Goal: Task Accomplishment & Management: Complete application form

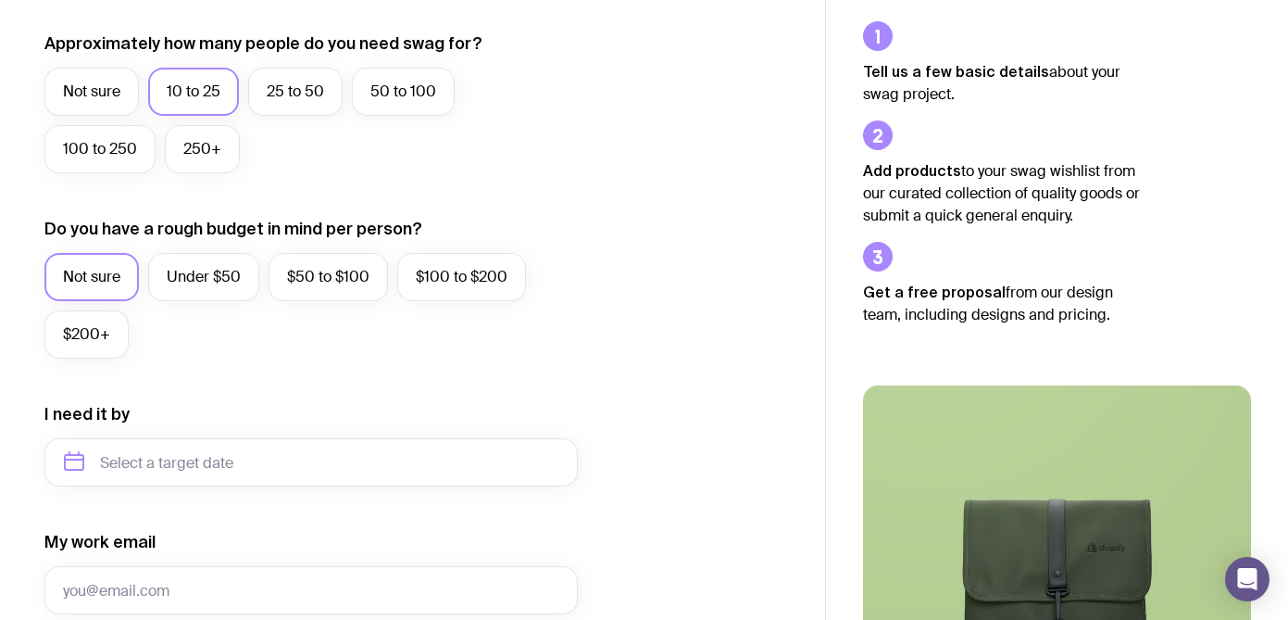
scroll to position [514, 0]
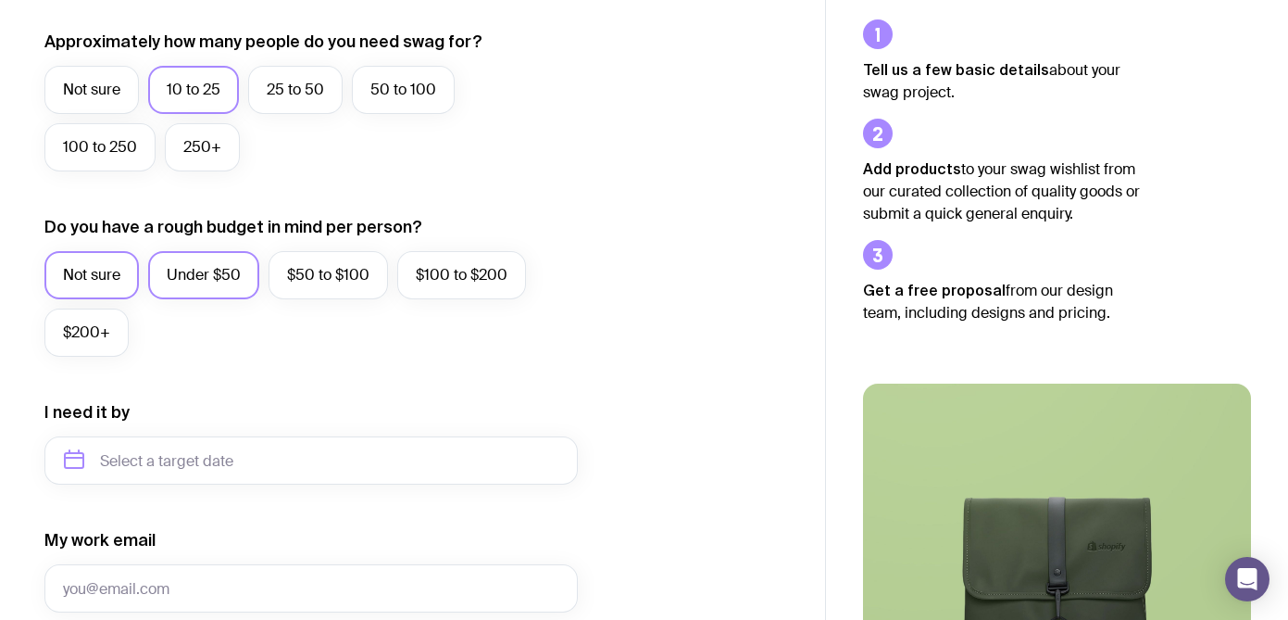
click at [217, 266] on label "Under $50" at bounding box center [203, 275] width 111 height 48
click at [0, 0] on input "Under $50" at bounding box center [0, 0] width 0 height 0
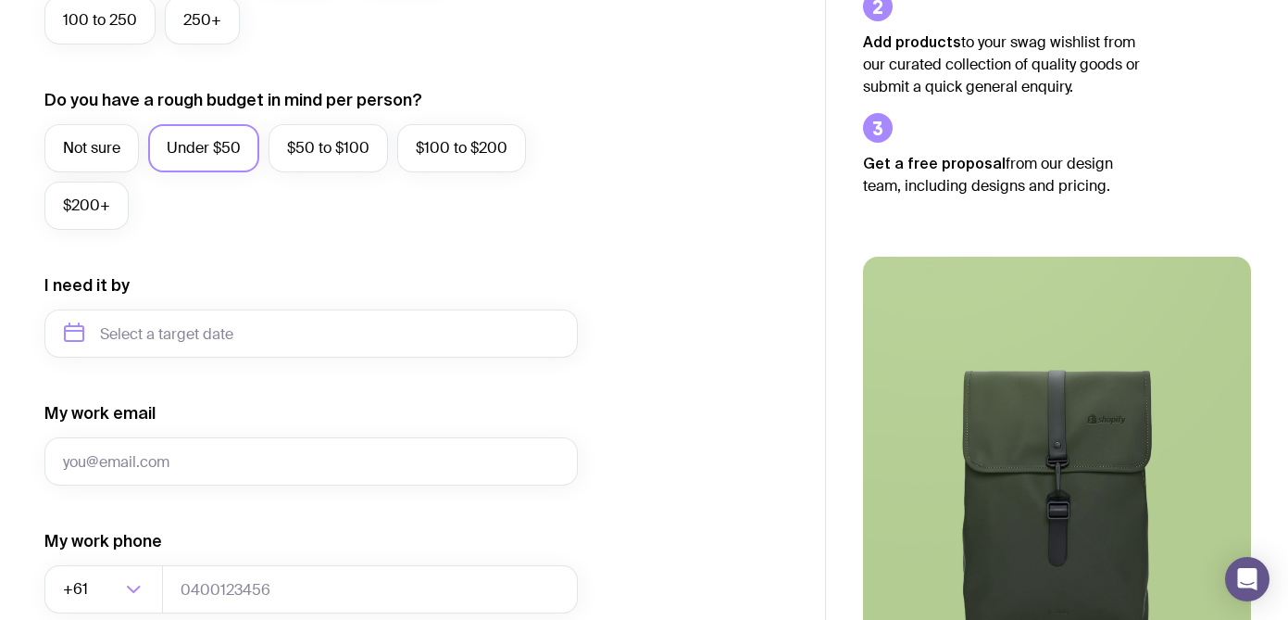
scroll to position [664, 0]
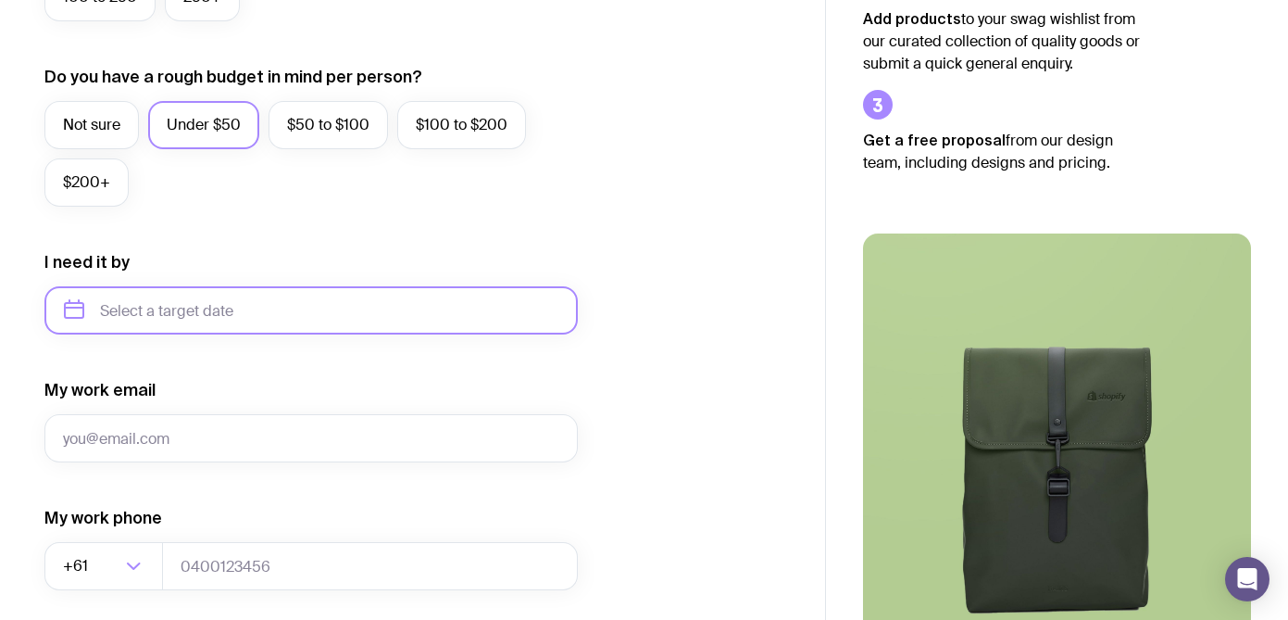
click at [220, 315] on input "text" at bounding box center [311, 310] width 534 height 48
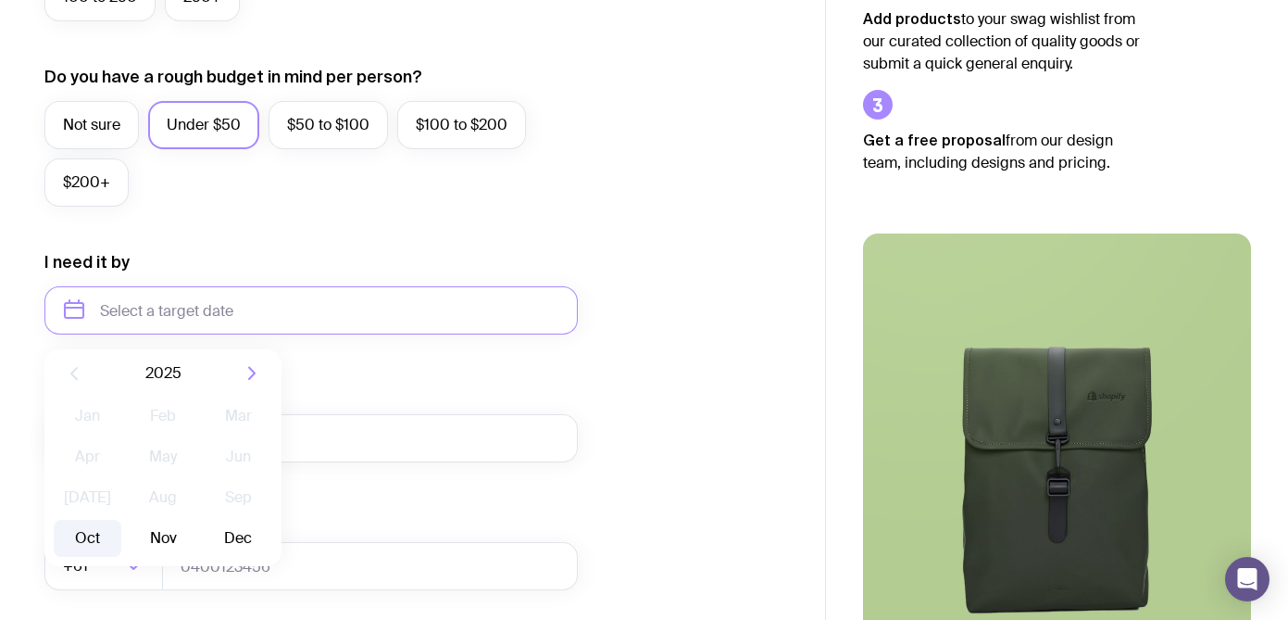
click at [92, 544] on button "Oct" at bounding box center [88, 538] width 68 height 37
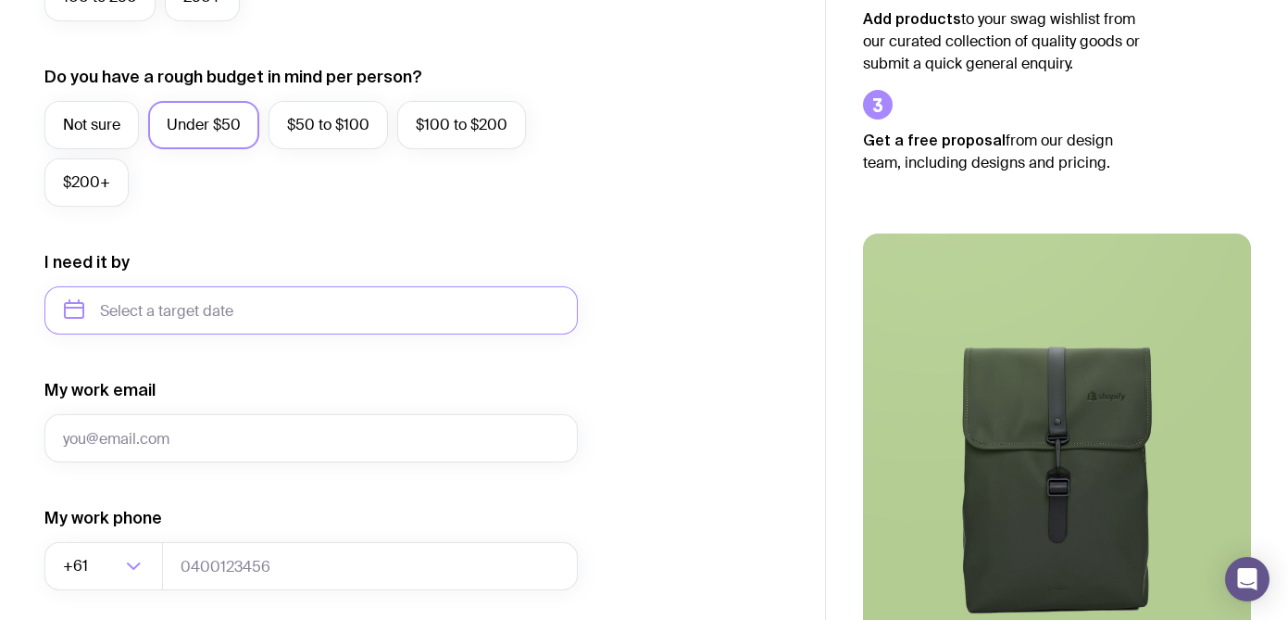
type input "[DATE]"
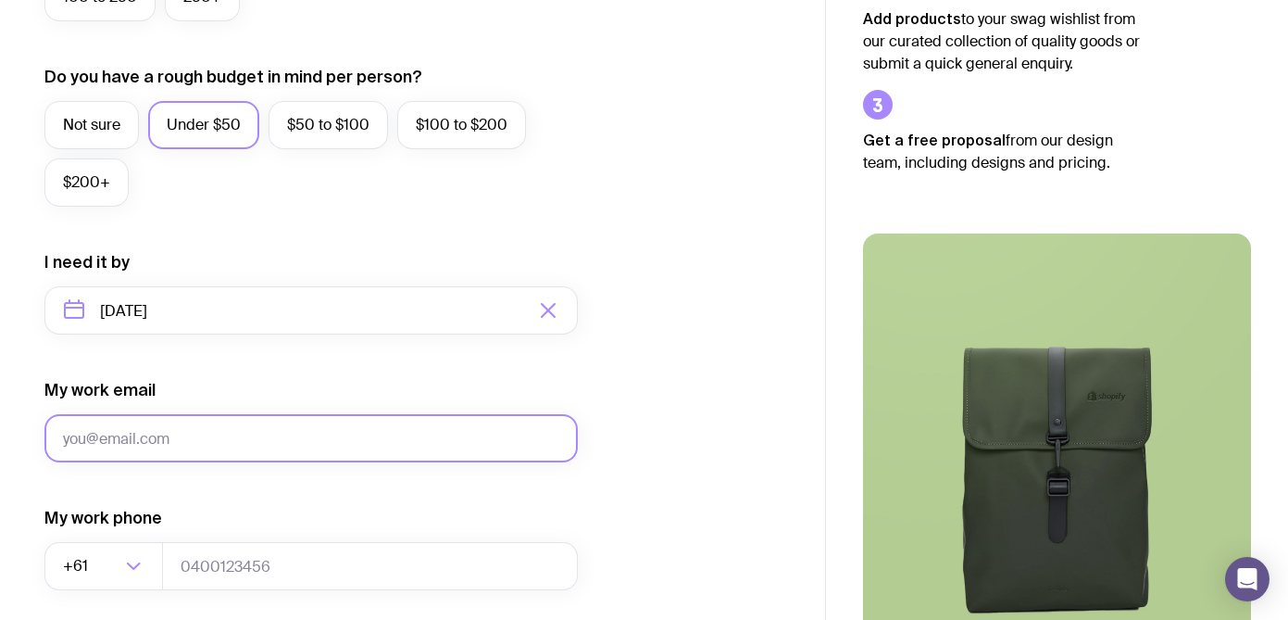
click at [210, 451] on input "My work email" at bounding box center [311, 438] width 534 height 48
type input "[EMAIL_ADDRESS][DOMAIN_NAME]"
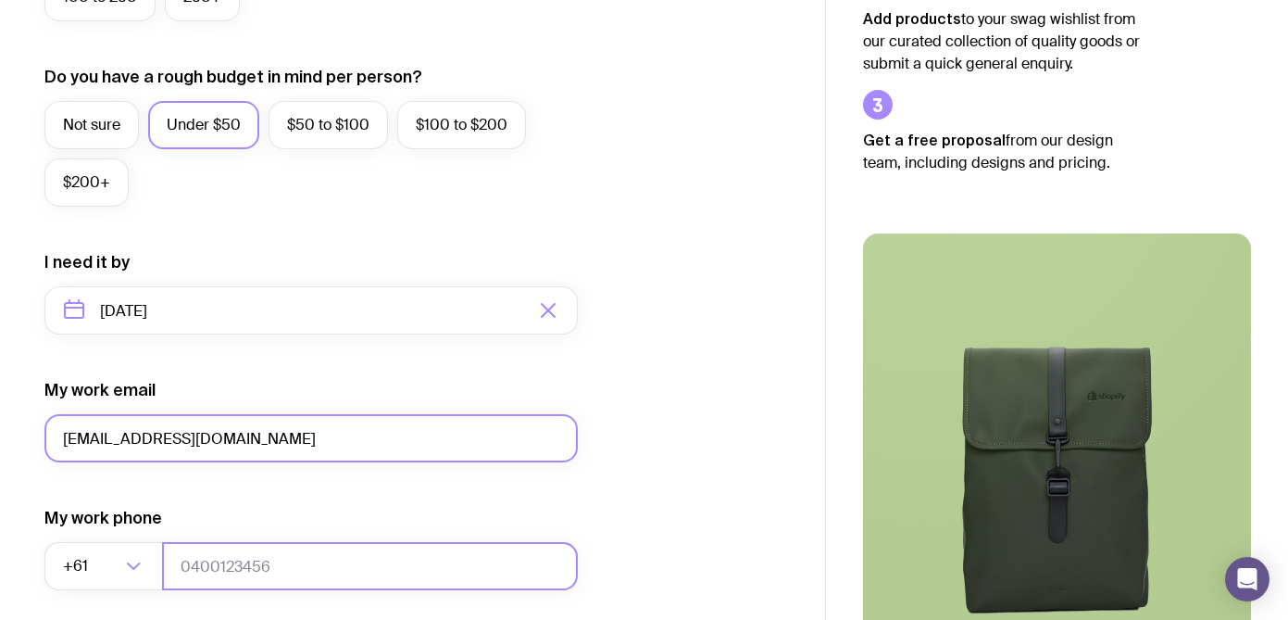
type input "0407939383"
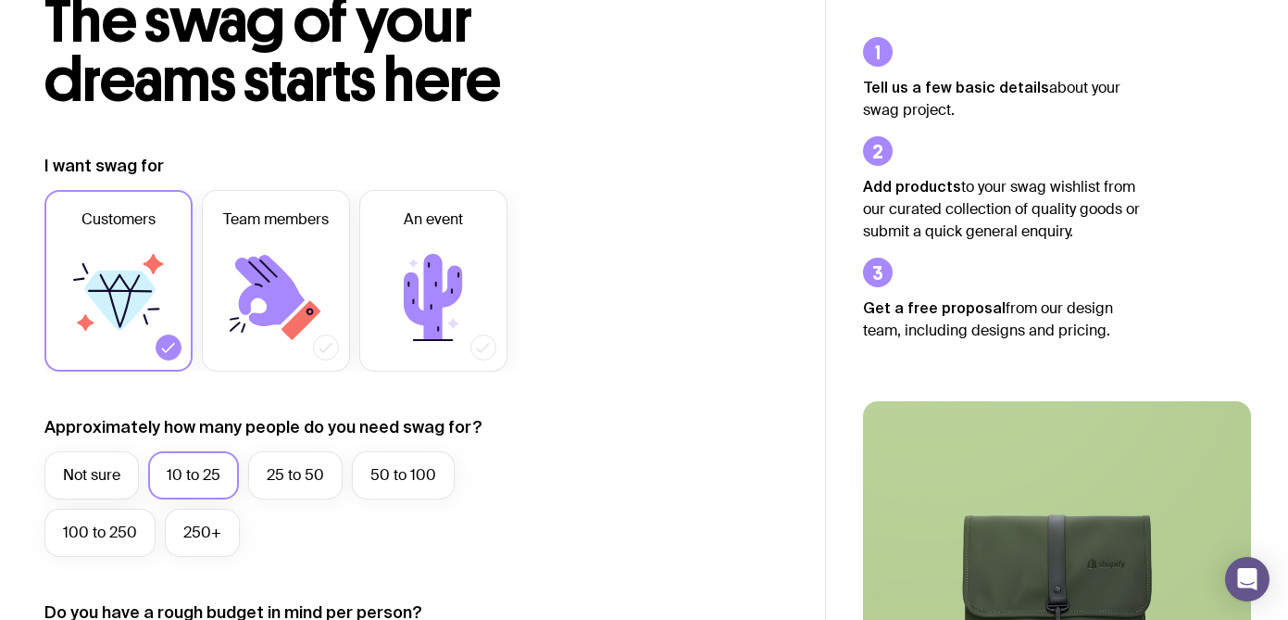
scroll to position [0, 0]
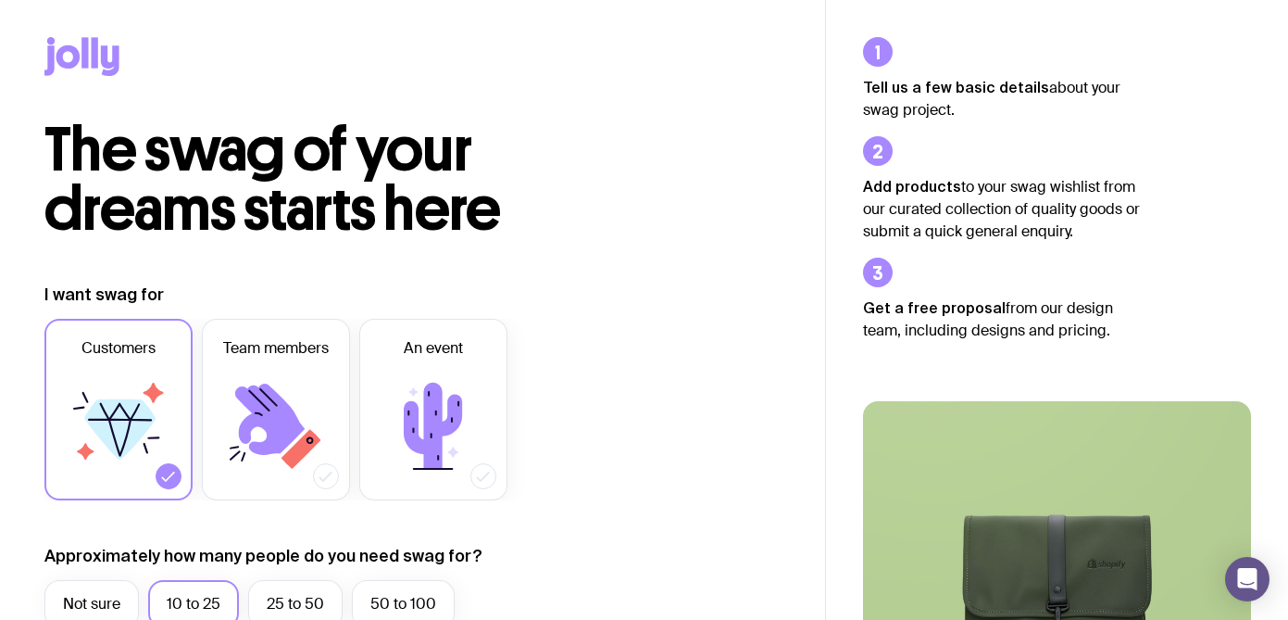
click at [94, 49] on icon at bounding box center [95, 52] width 6 height 31
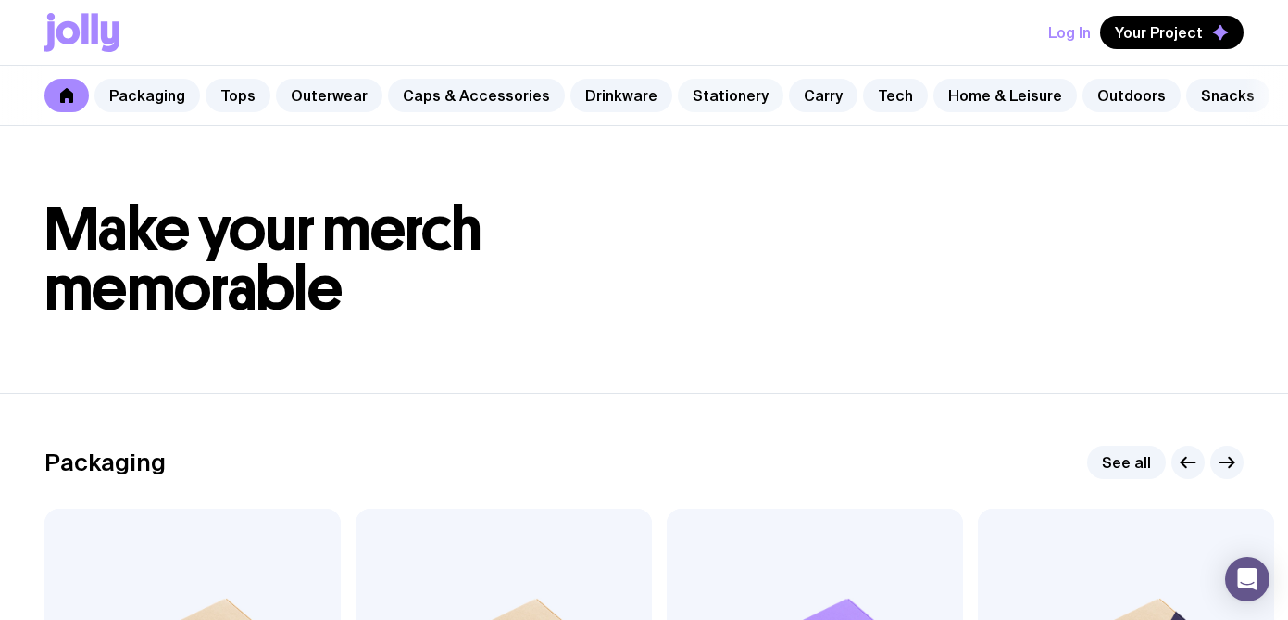
click at [716, 87] on link "Stationery" at bounding box center [731, 95] width 106 height 33
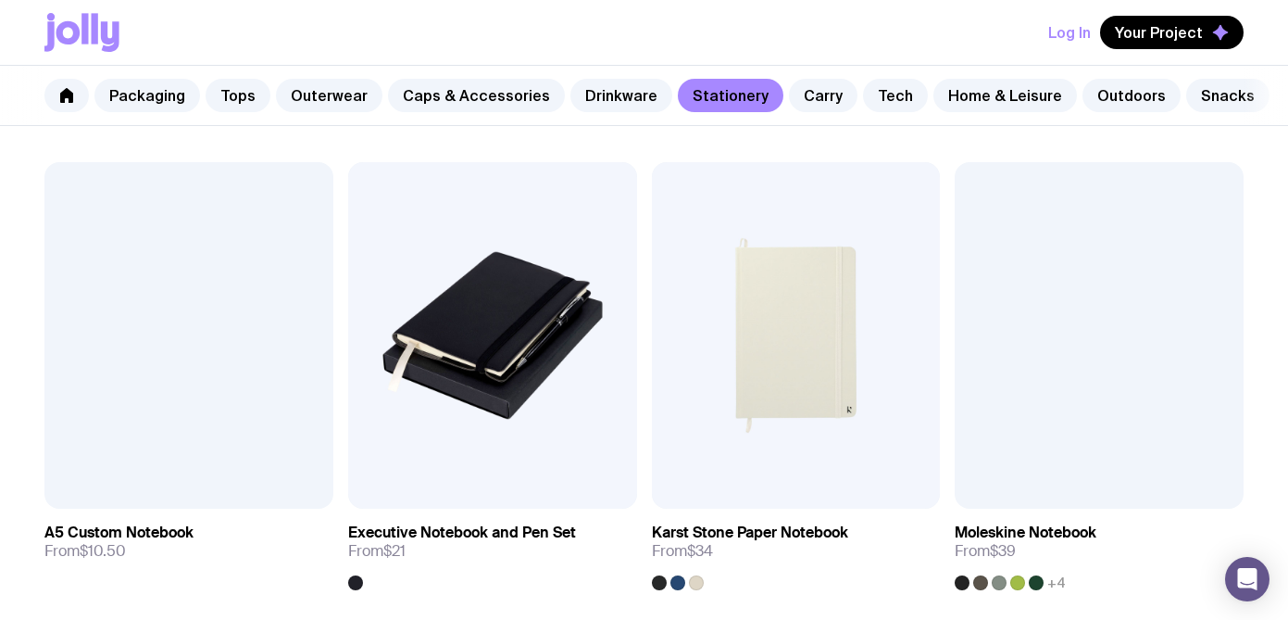
scroll to position [1784, 0]
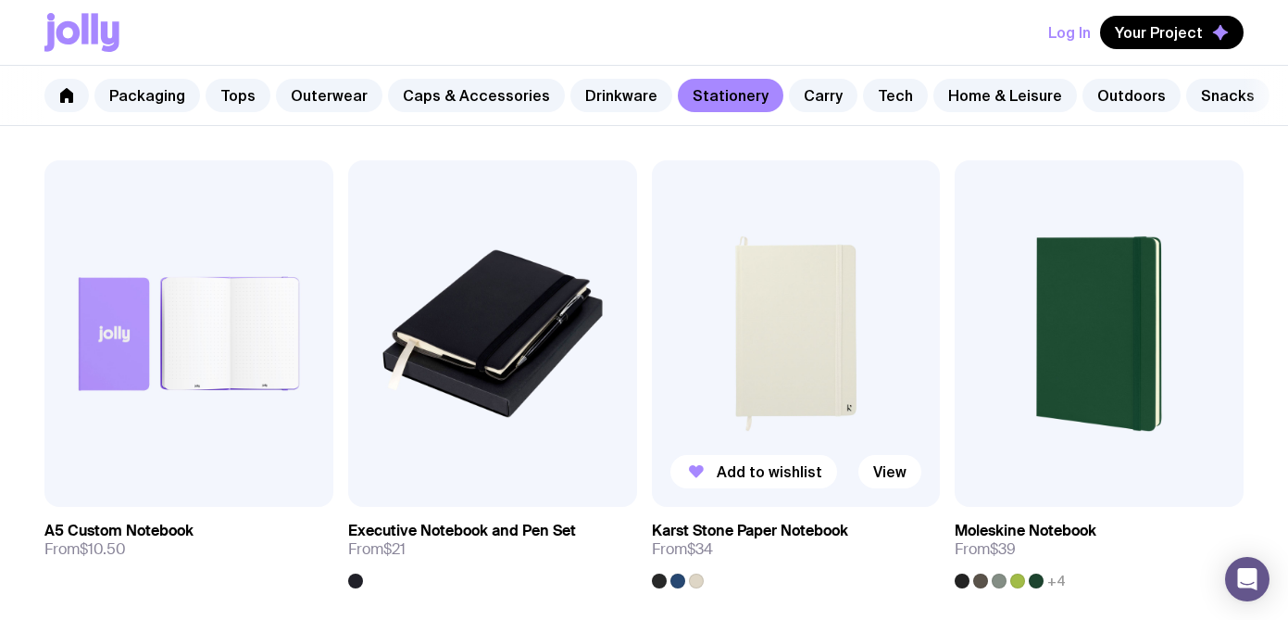
click at [774, 397] on img at bounding box center [796, 333] width 289 height 346
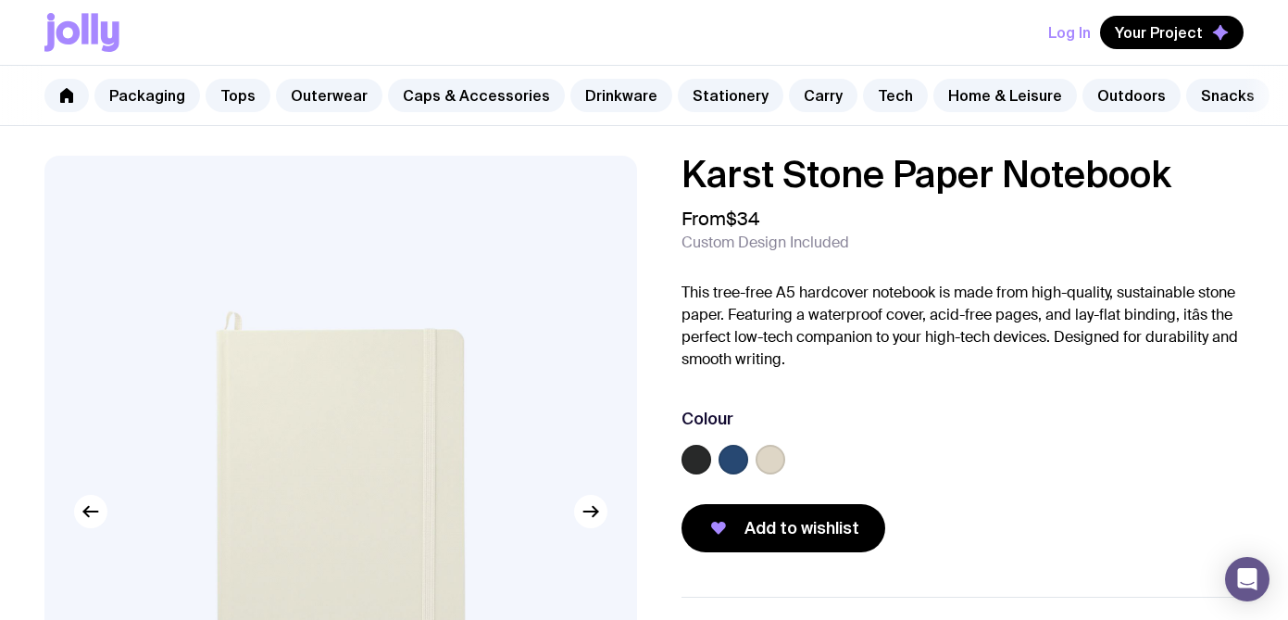
scroll to position [130, 0]
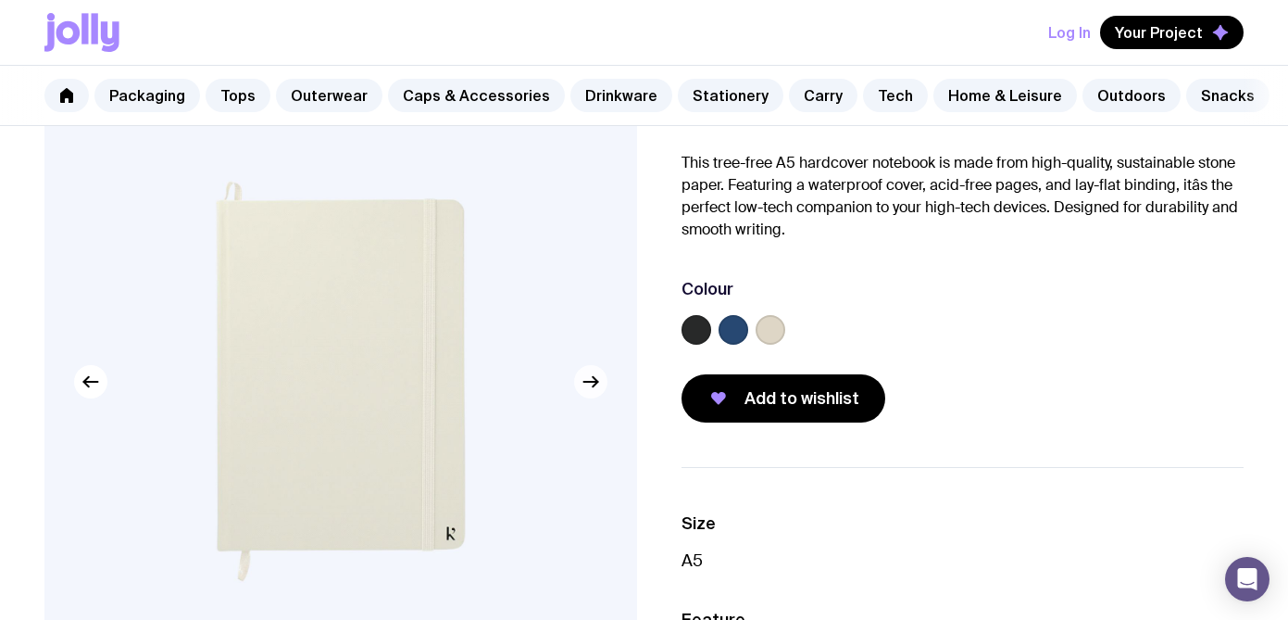
click at [591, 385] on icon "button" at bounding box center [591, 381] width 22 height 22
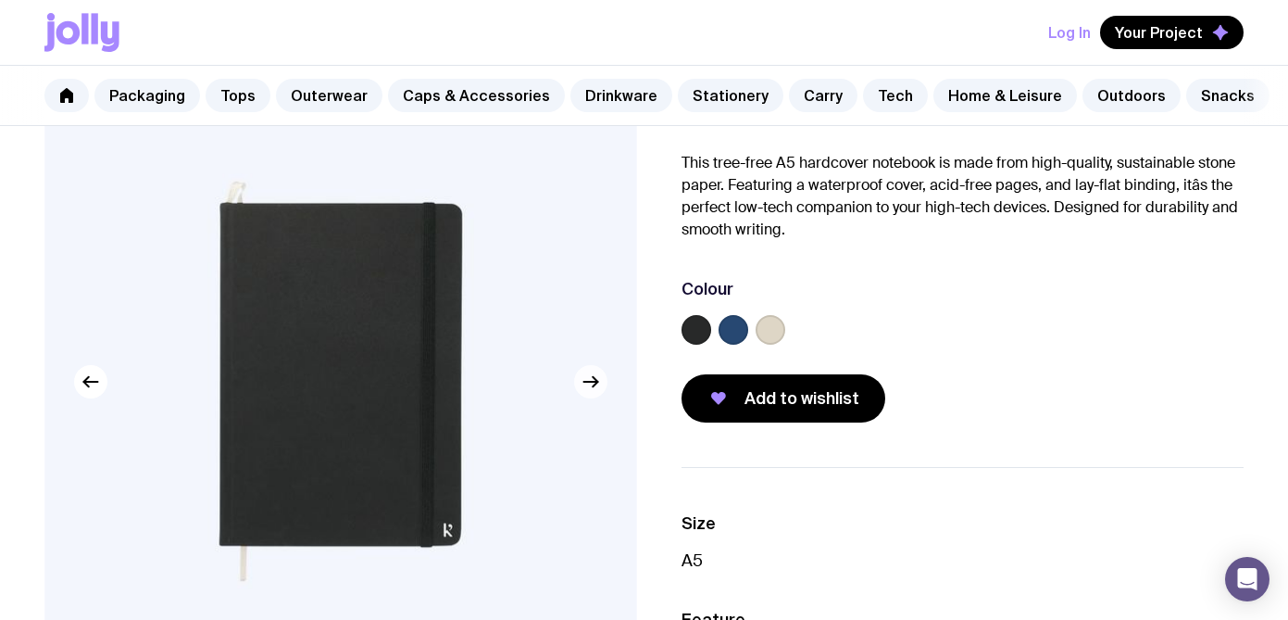
click at [595, 384] on icon "button" at bounding box center [591, 381] width 22 height 22
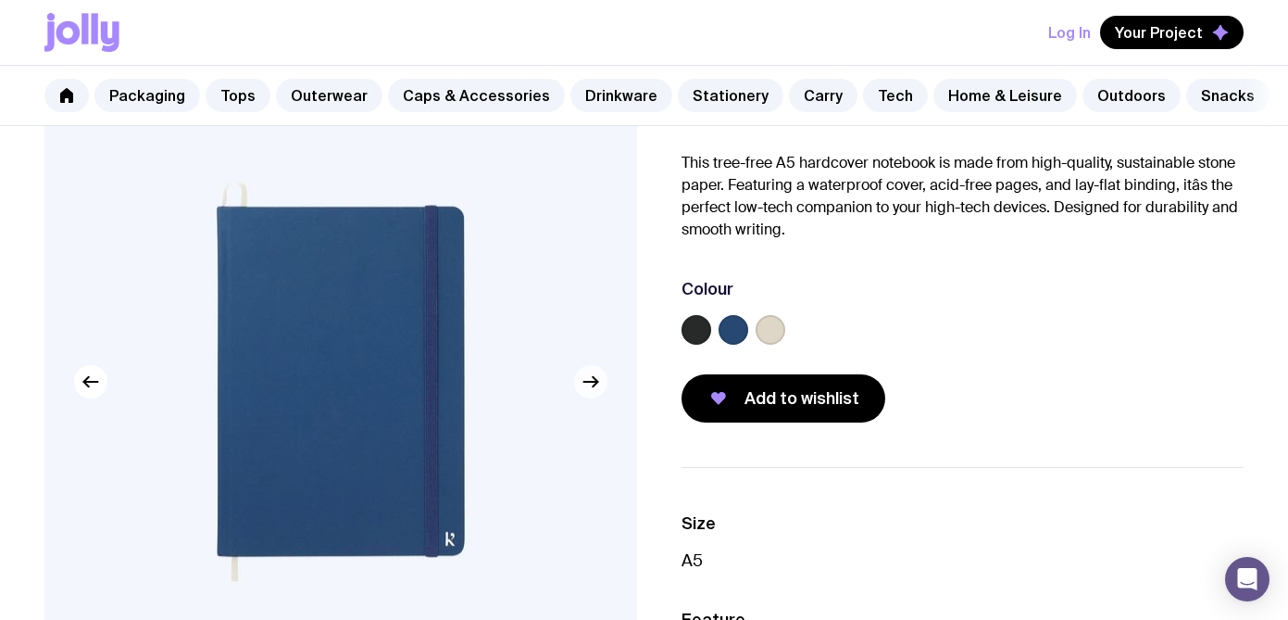
click at [595, 384] on icon "button" at bounding box center [591, 381] width 22 height 22
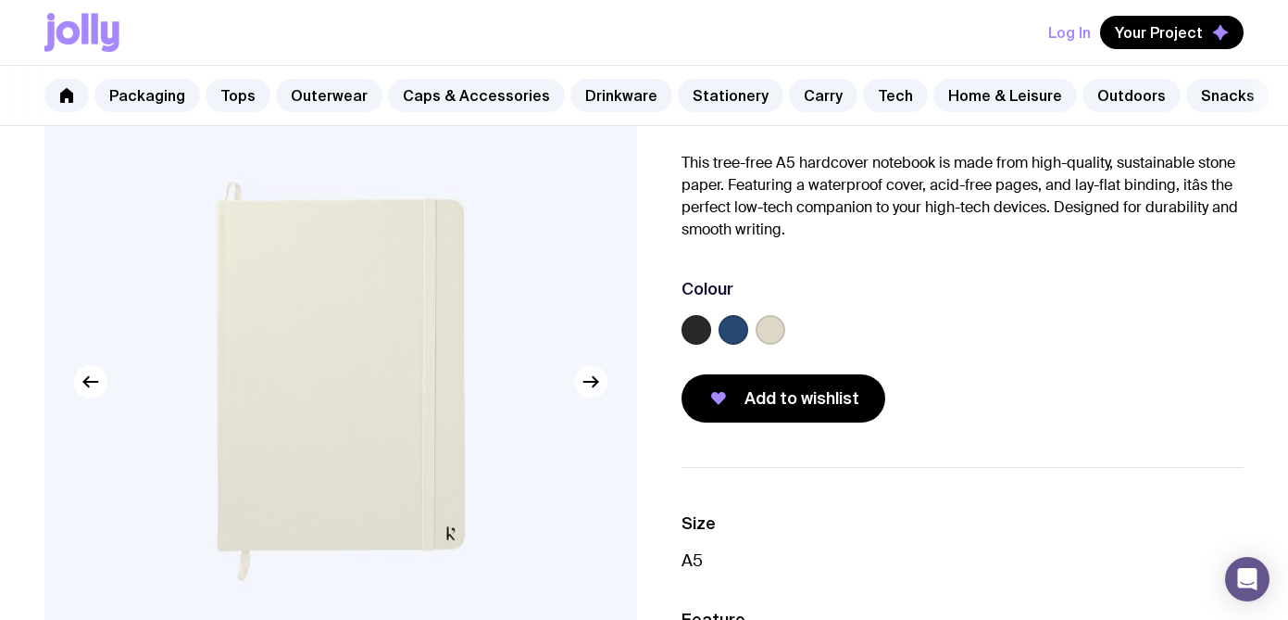
click at [595, 384] on icon "button" at bounding box center [591, 381] width 22 height 22
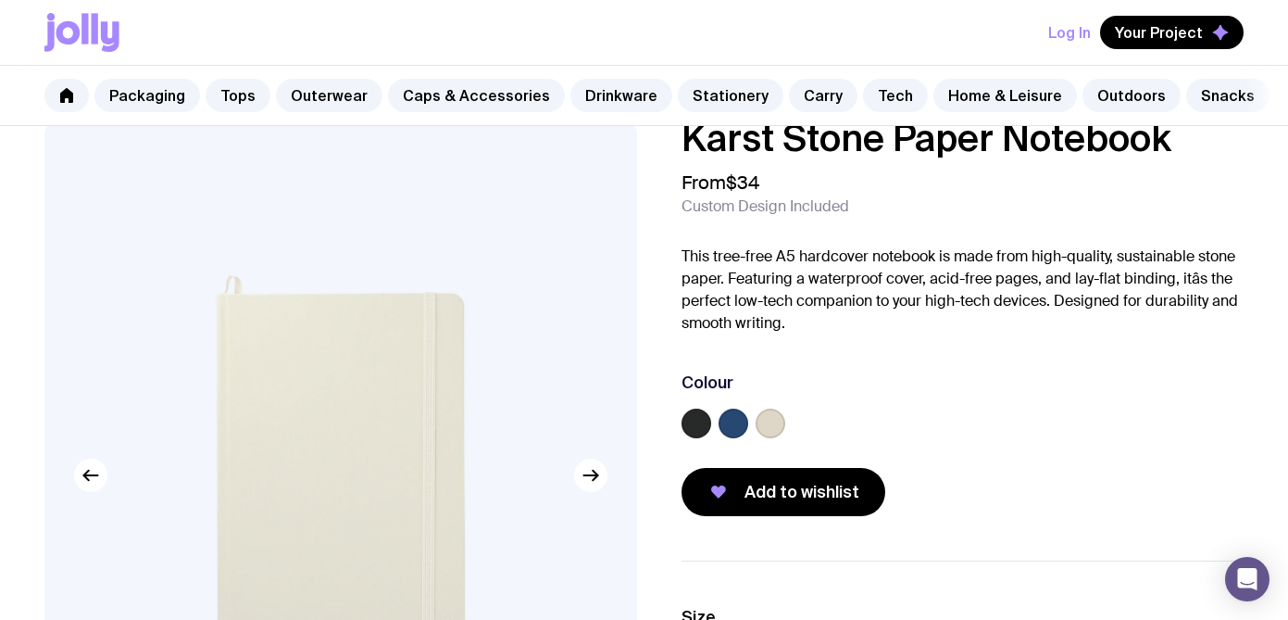
scroll to position [31, 0]
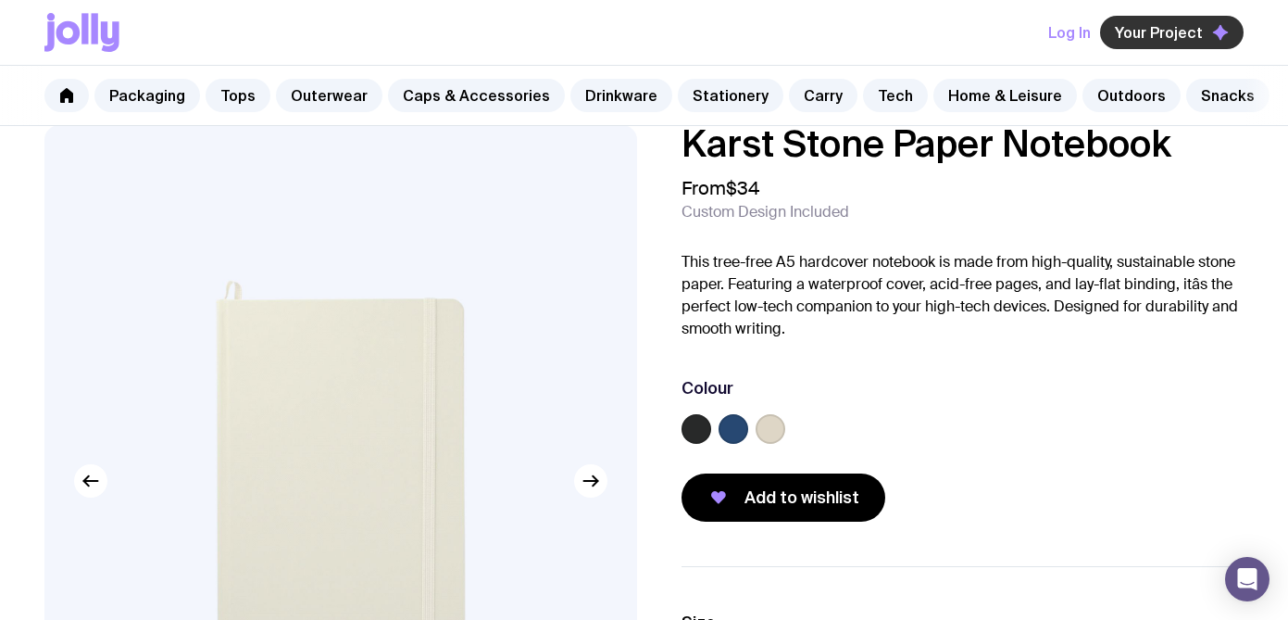
click at [1185, 32] on span "Your Project" at bounding box center [1159, 32] width 88 height 19
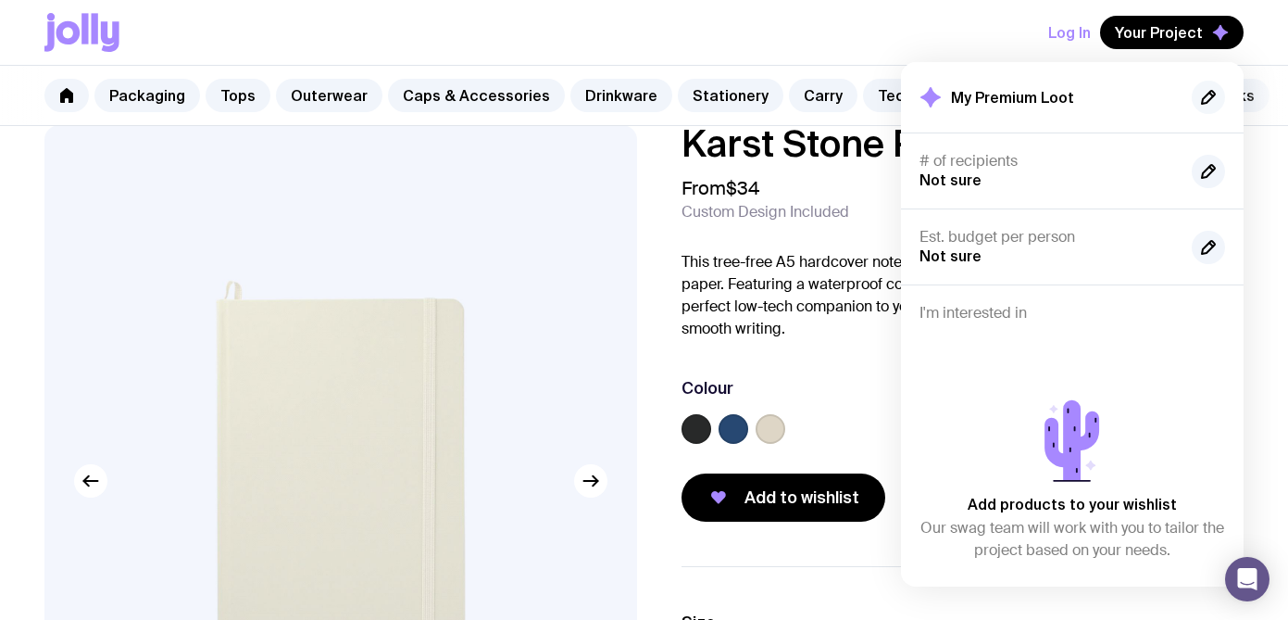
click at [1216, 100] on icon "button" at bounding box center [1209, 97] width 22 height 22
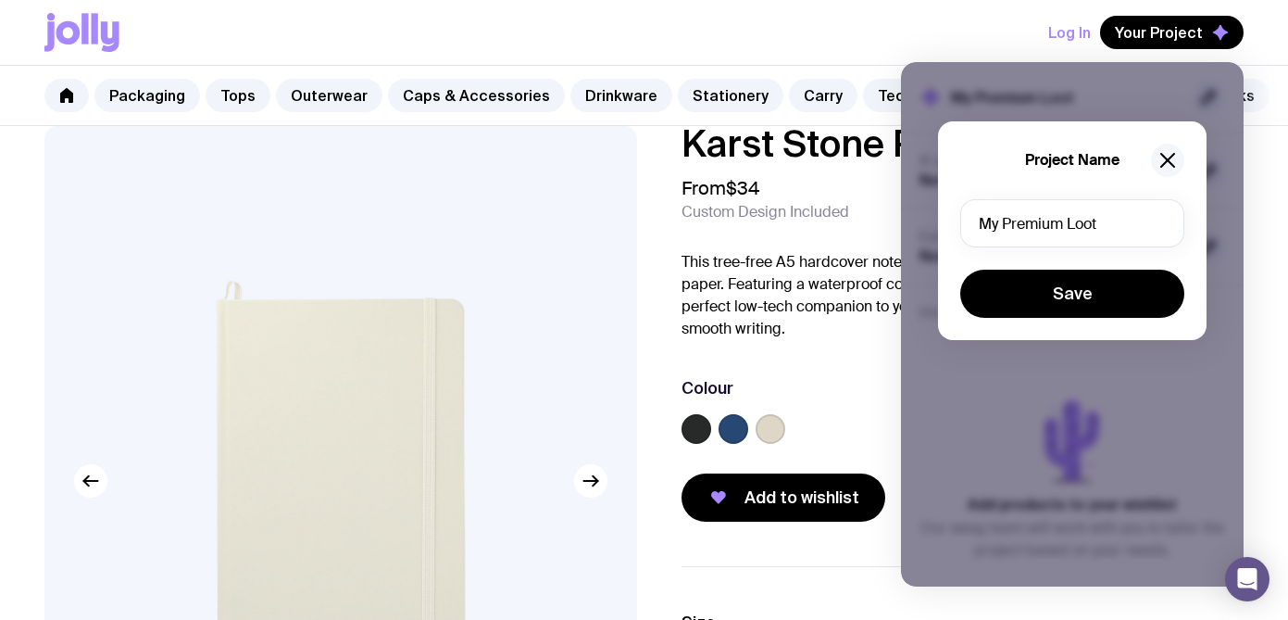
click at [1165, 149] on icon "button" at bounding box center [1168, 160] width 22 height 22
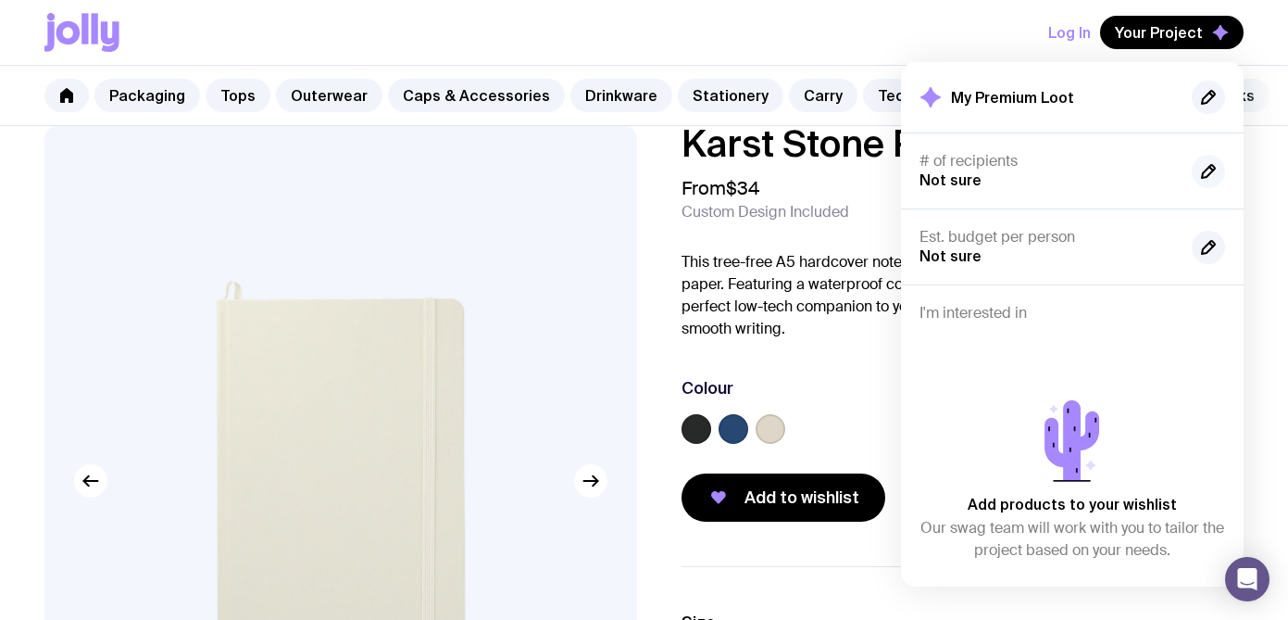
click at [1221, 169] on button "button" at bounding box center [1208, 171] width 33 height 33
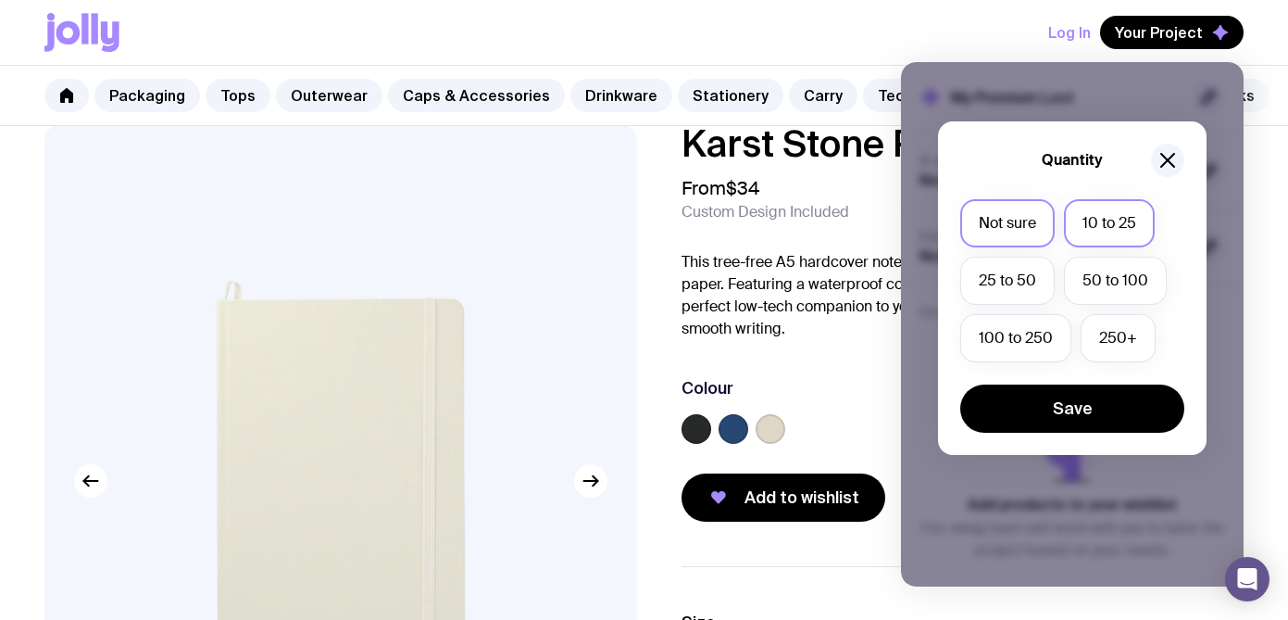
click at [1128, 225] on label "10 to 25" at bounding box center [1109, 223] width 91 height 48
click at [0, 0] on input "10 to 25" at bounding box center [0, 0] width 0 height 0
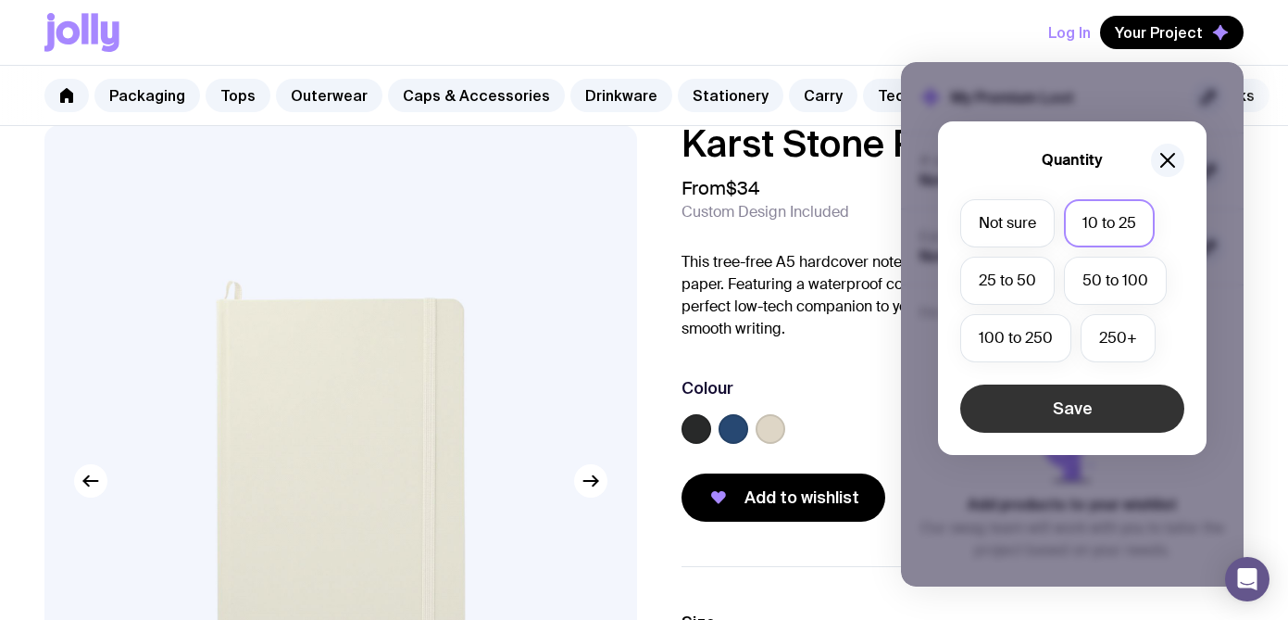
click at [1080, 416] on button "Save" at bounding box center [1073, 408] width 224 height 48
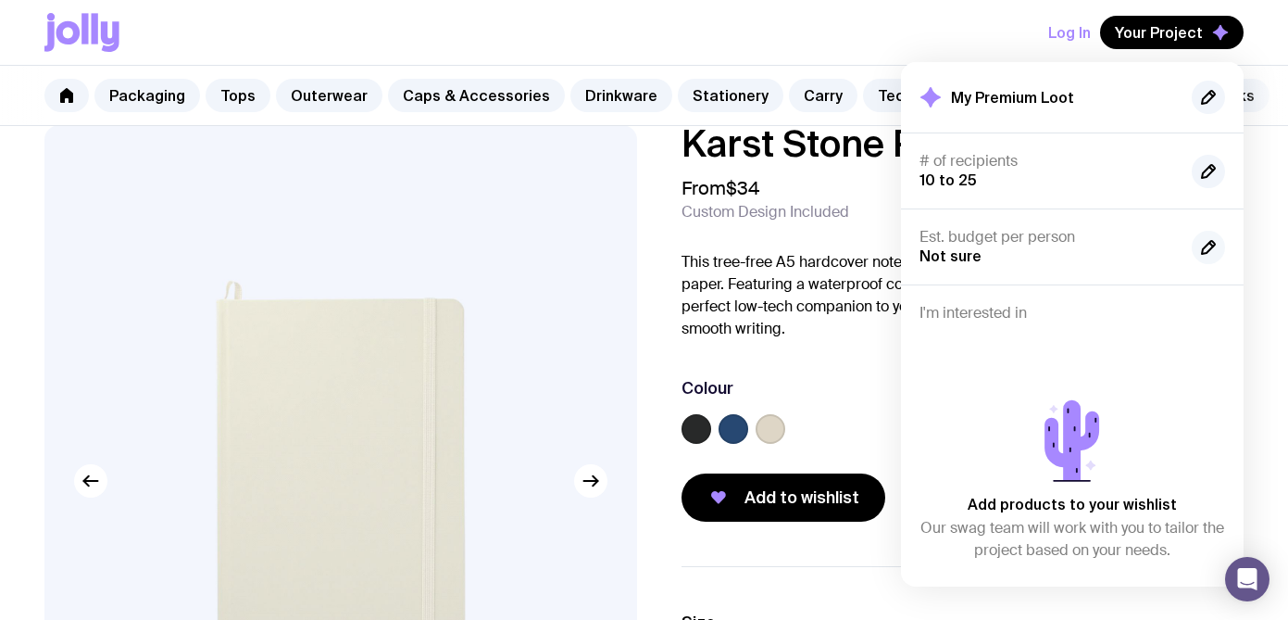
click at [1205, 251] on icon "button" at bounding box center [1208, 247] width 13 height 13
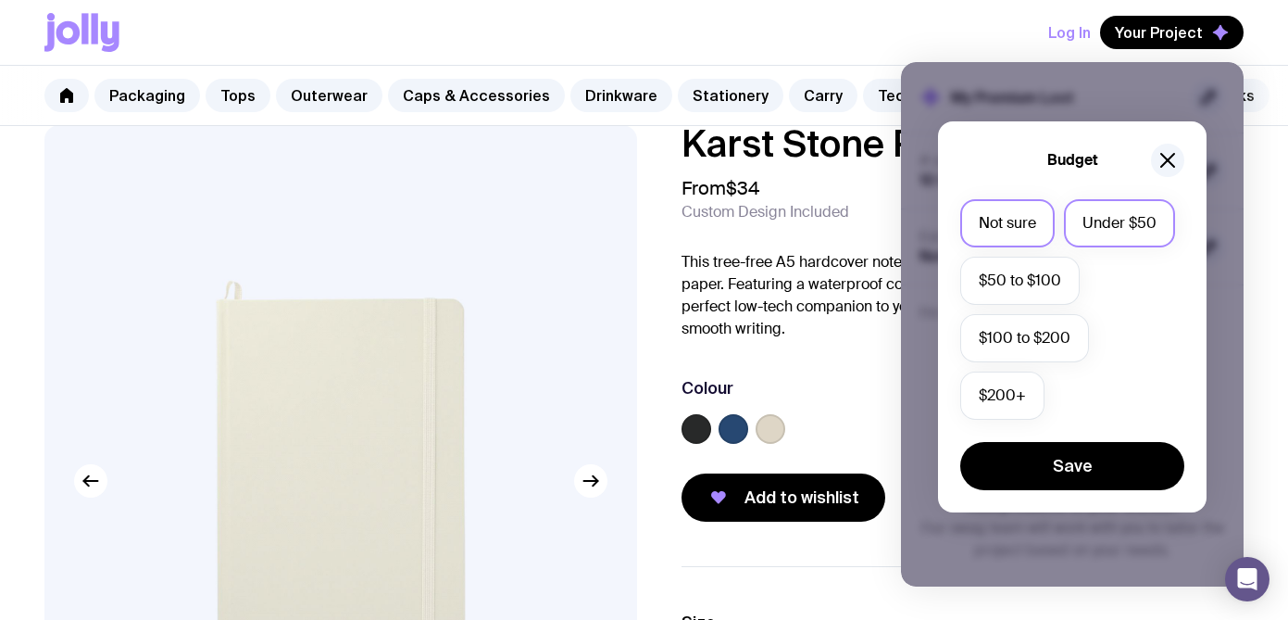
click at [1111, 220] on label "Under $50" at bounding box center [1119, 223] width 111 height 48
click at [0, 0] on input "Under $50" at bounding box center [0, 0] width 0 height 0
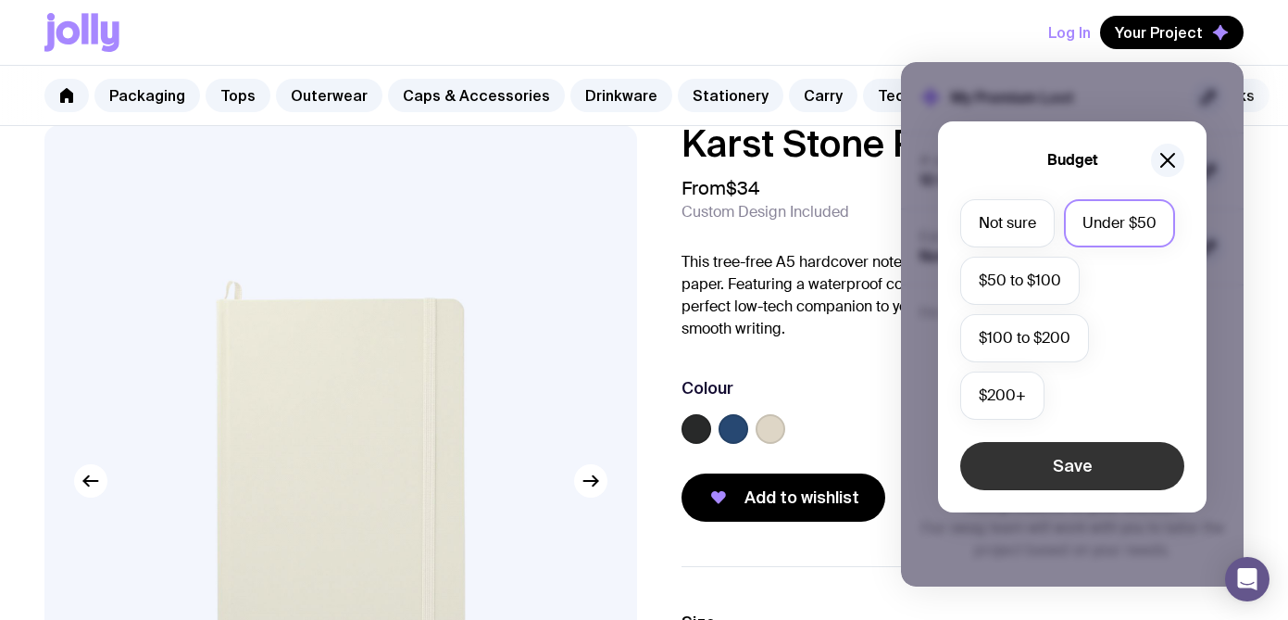
click at [1111, 463] on button "Save" at bounding box center [1073, 466] width 224 height 48
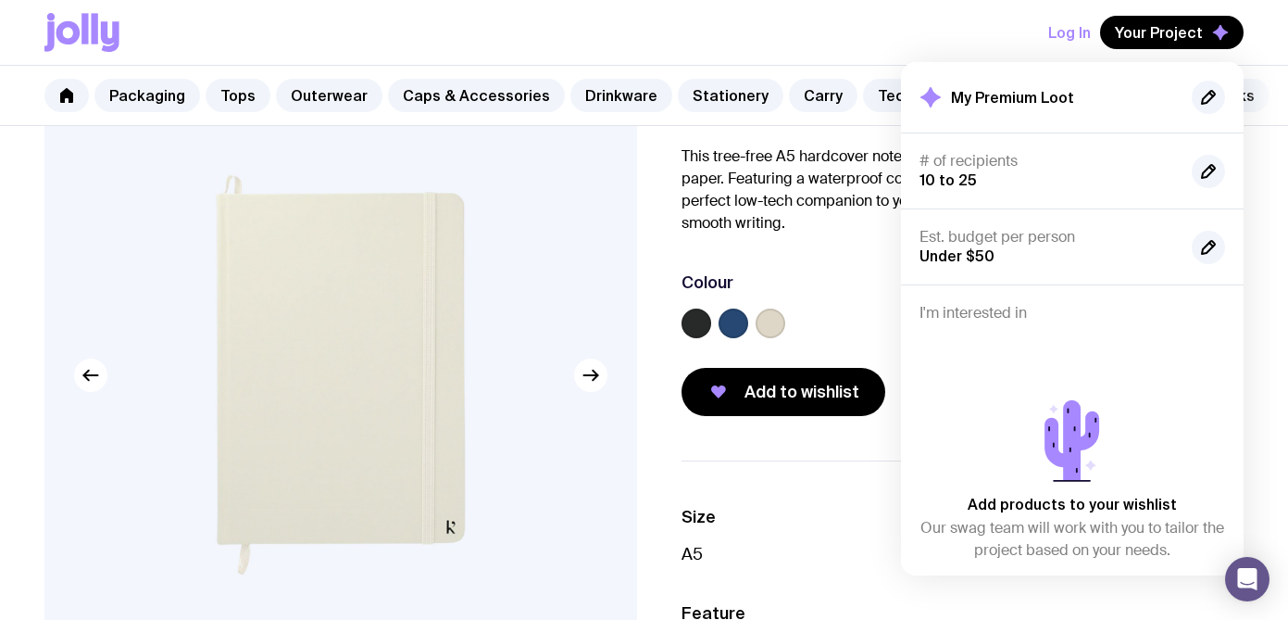
scroll to position [150, 0]
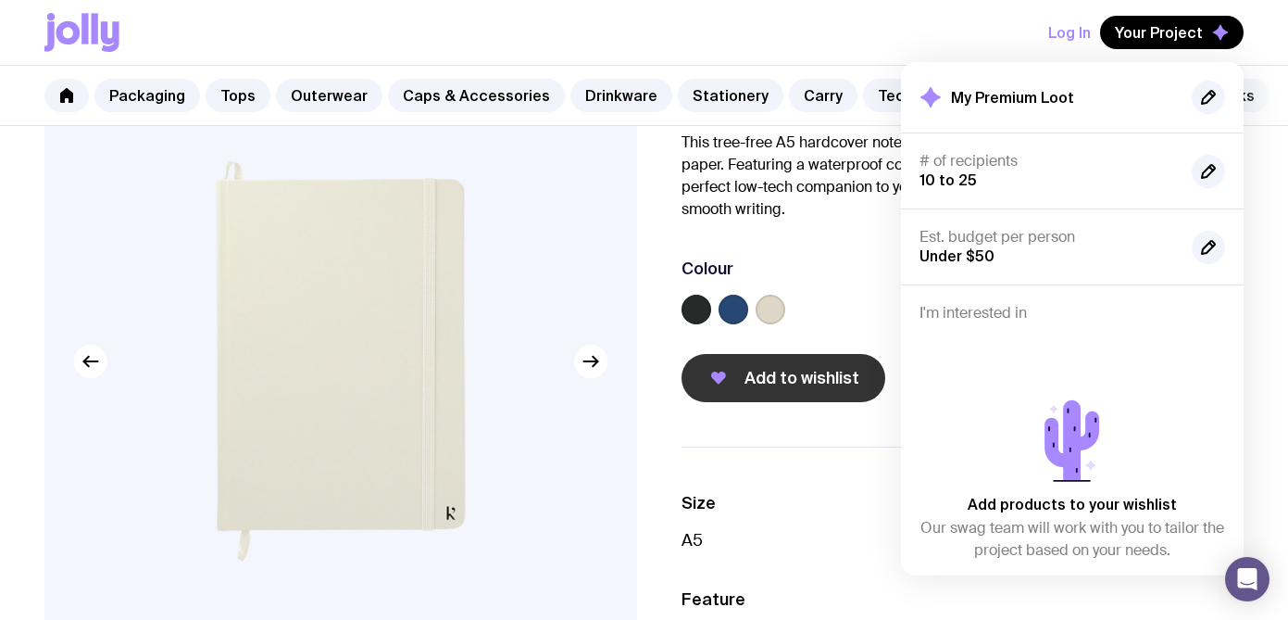
click at [822, 390] on button "Add to wishlist" at bounding box center [784, 378] width 204 height 48
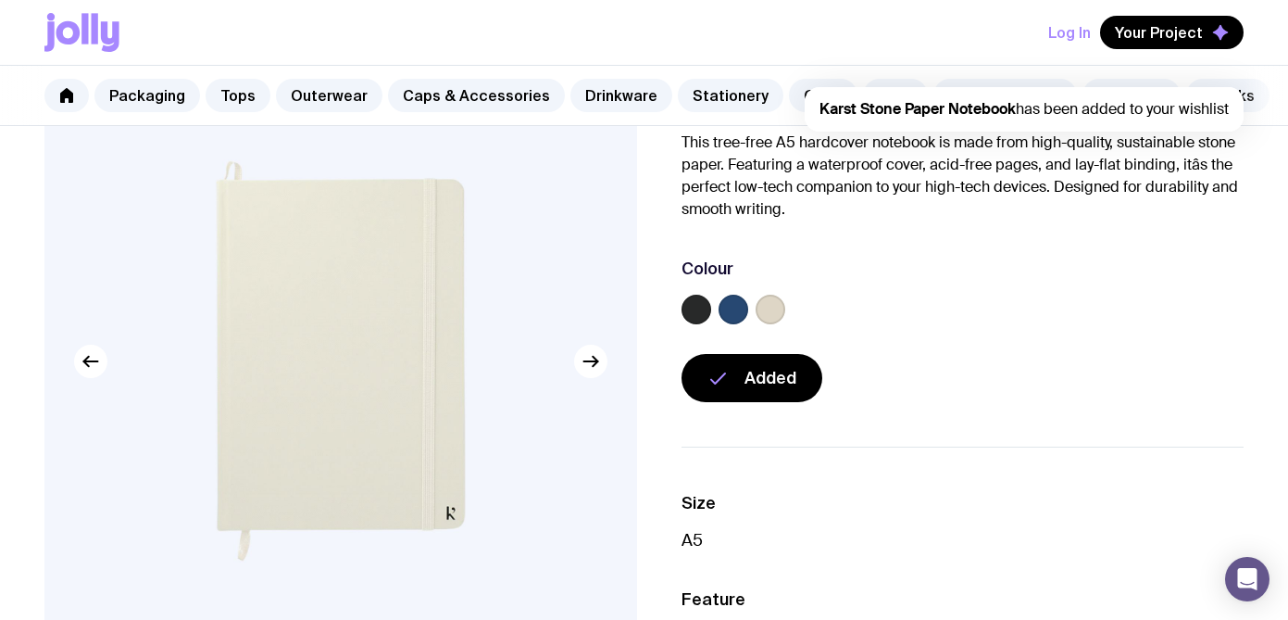
scroll to position [0, 0]
click at [162, 109] on link "Packaging" at bounding box center [147, 95] width 106 height 33
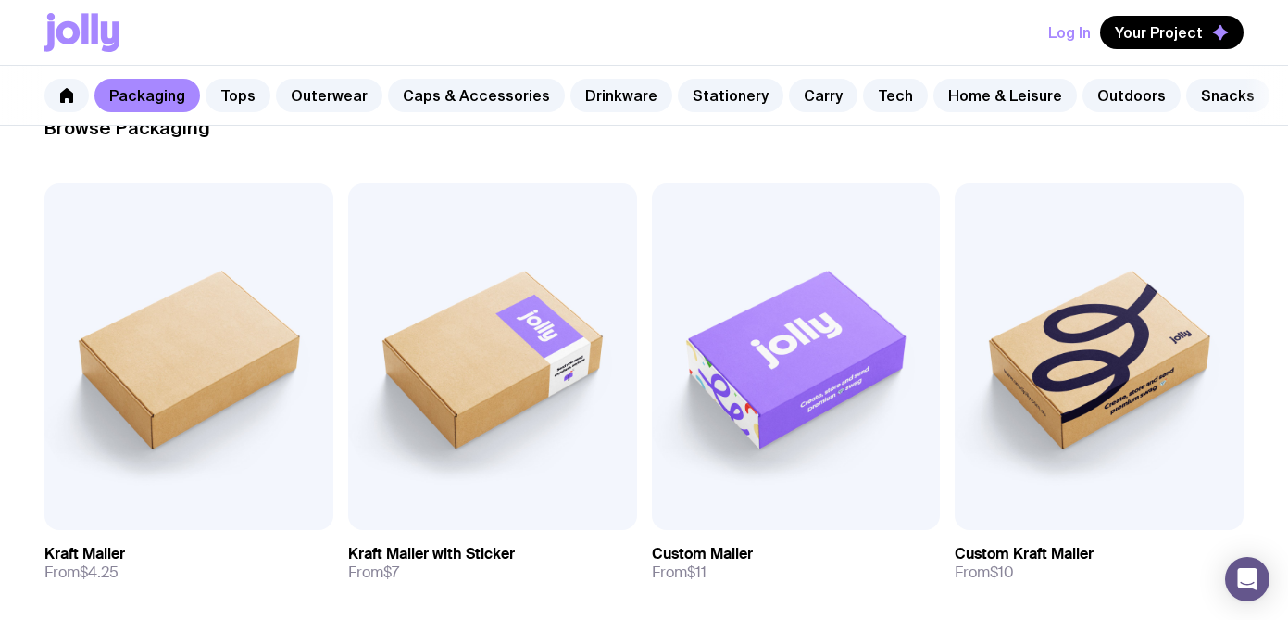
scroll to position [298, 0]
click at [802, 499] on span "Add to wishlist" at bounding box center [770, 495] width 106 height 19
click at [579, 100] on link "Drinkware" at bounding box center [622, 95] width 102 height 33
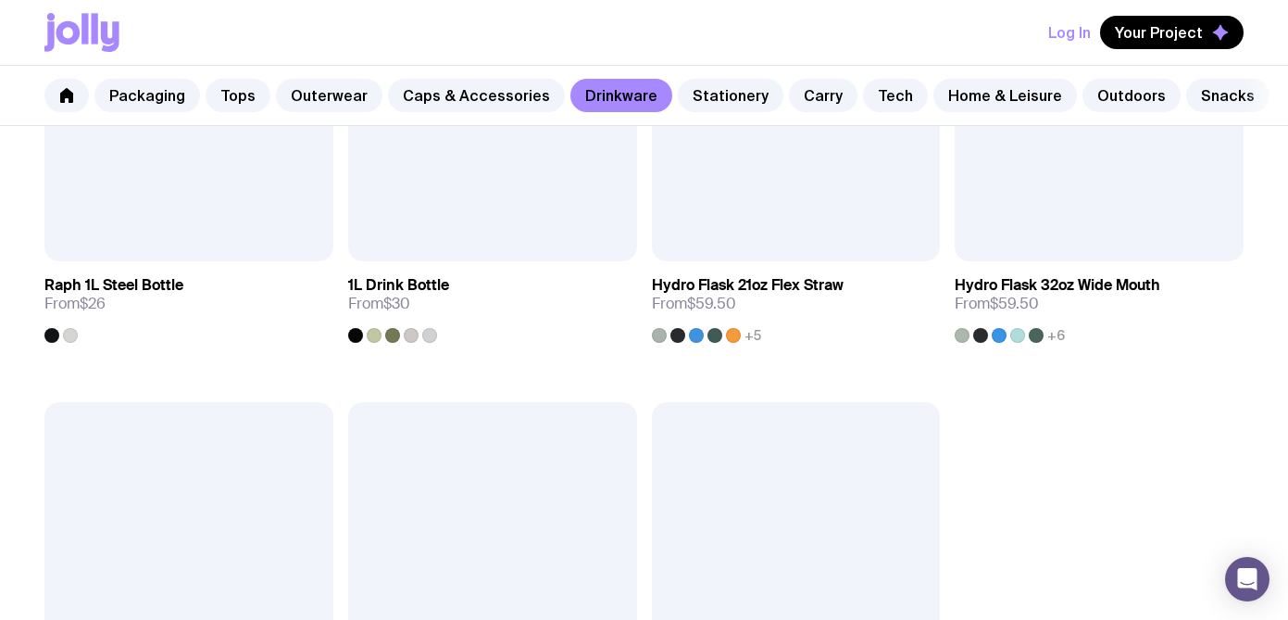
scroll to position [2520, 0]
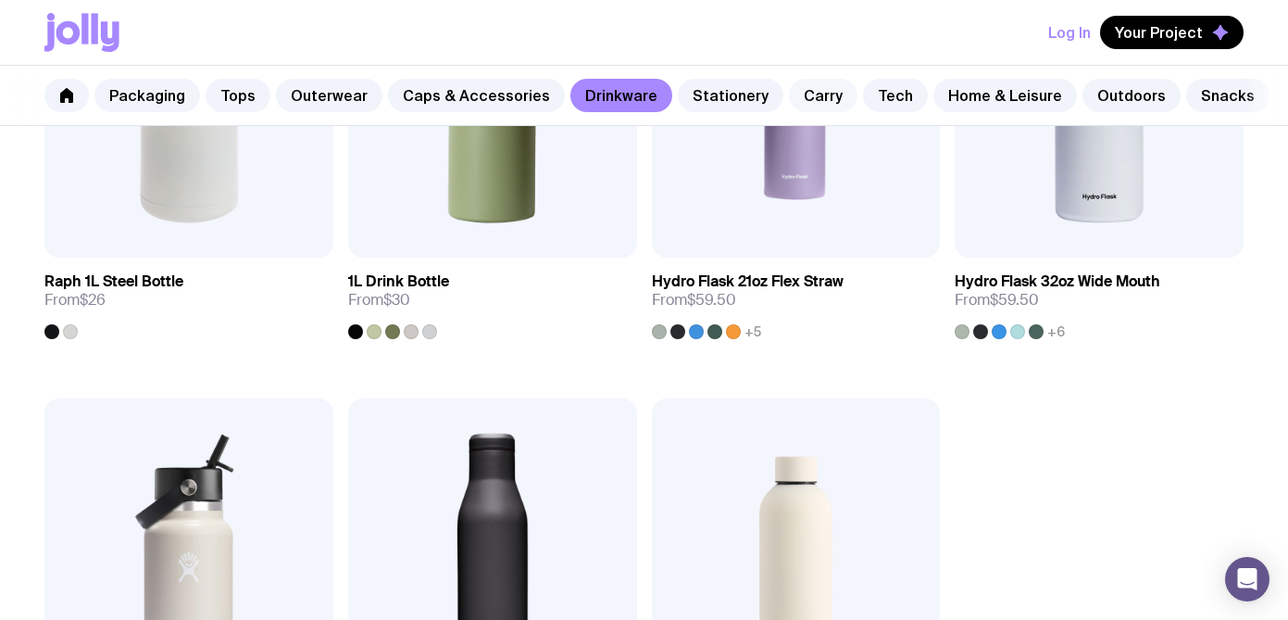
click at [791, 93] on link "Carry" at bounding box center [823, 95] width 69 height 33
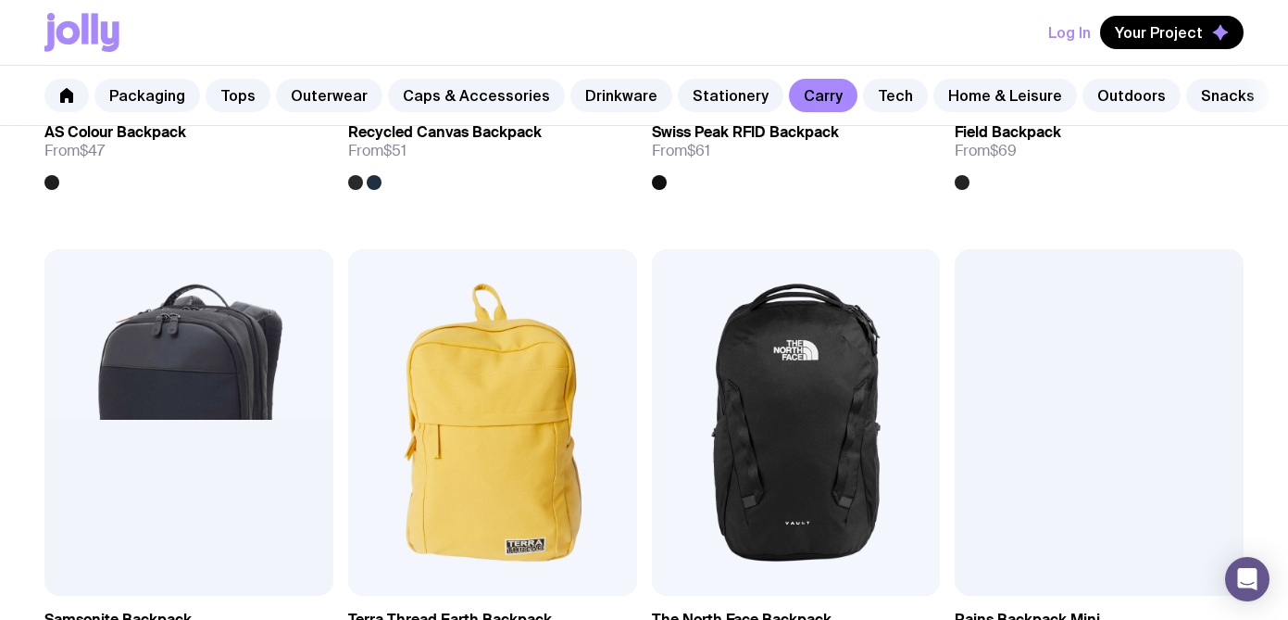
scroll to position [2458, 0]
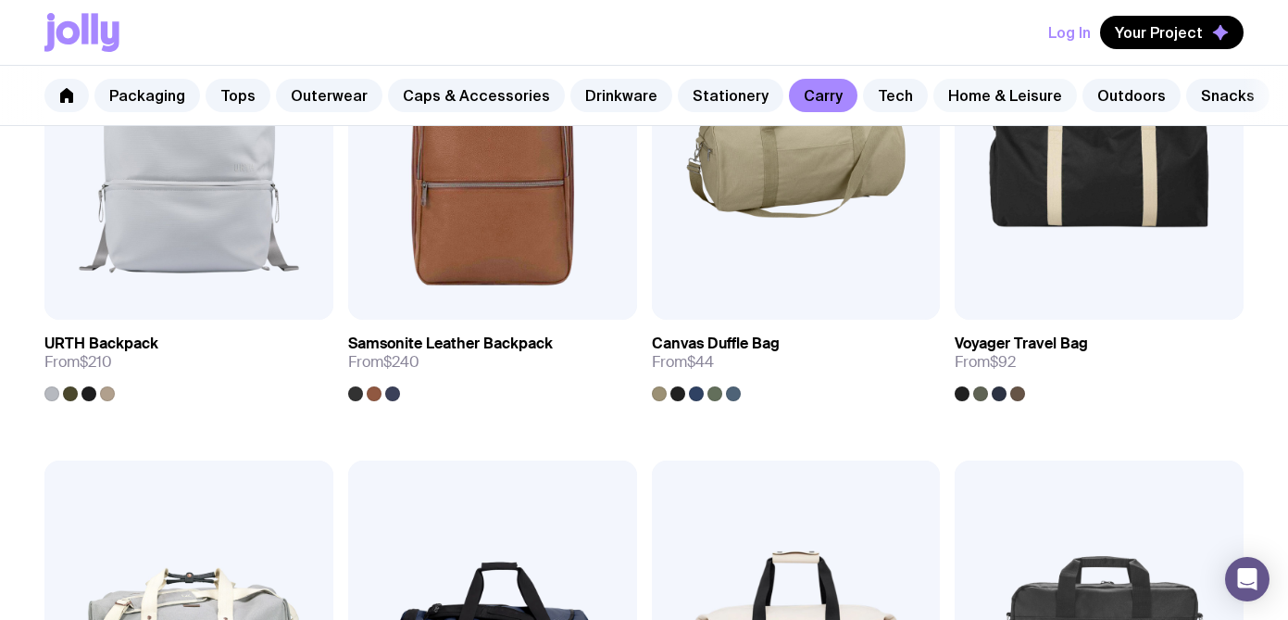
click at [960, 87] on link "Home & Leisure" at bounding box center [1006, 95] width 144 height 33
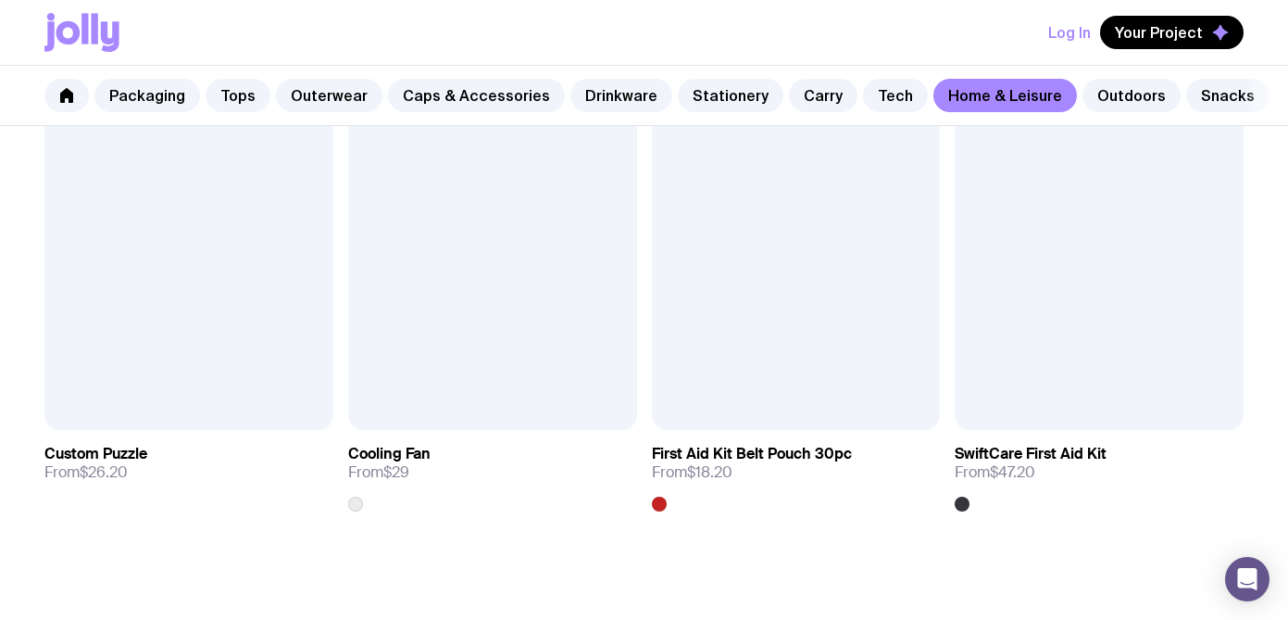
scroll to position [3798, 0]
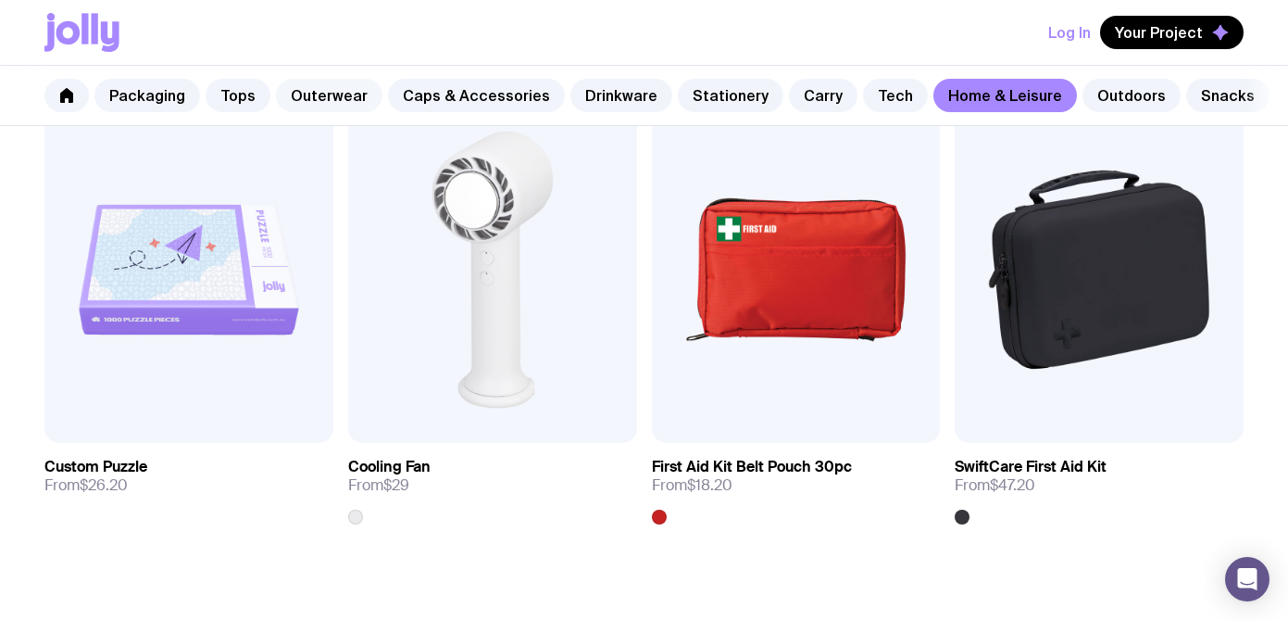
click at [298, 102] on link "Outerwear" at bounding box center [329, 95] width 107 height 33
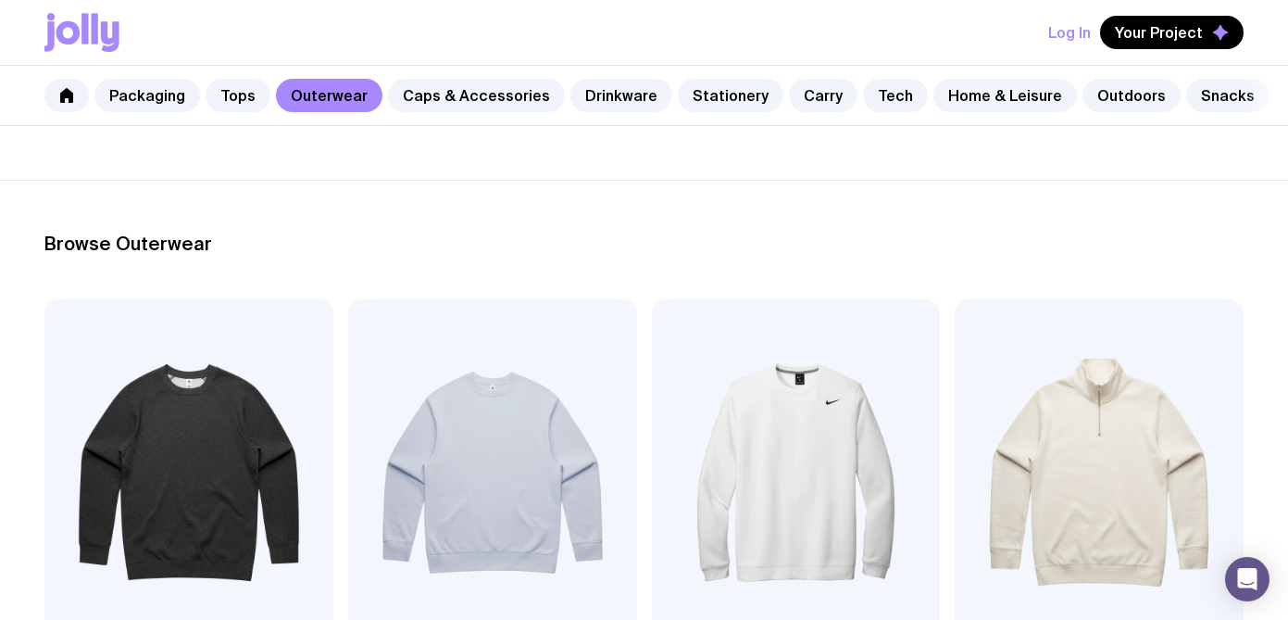
scroll to position [190, 0]
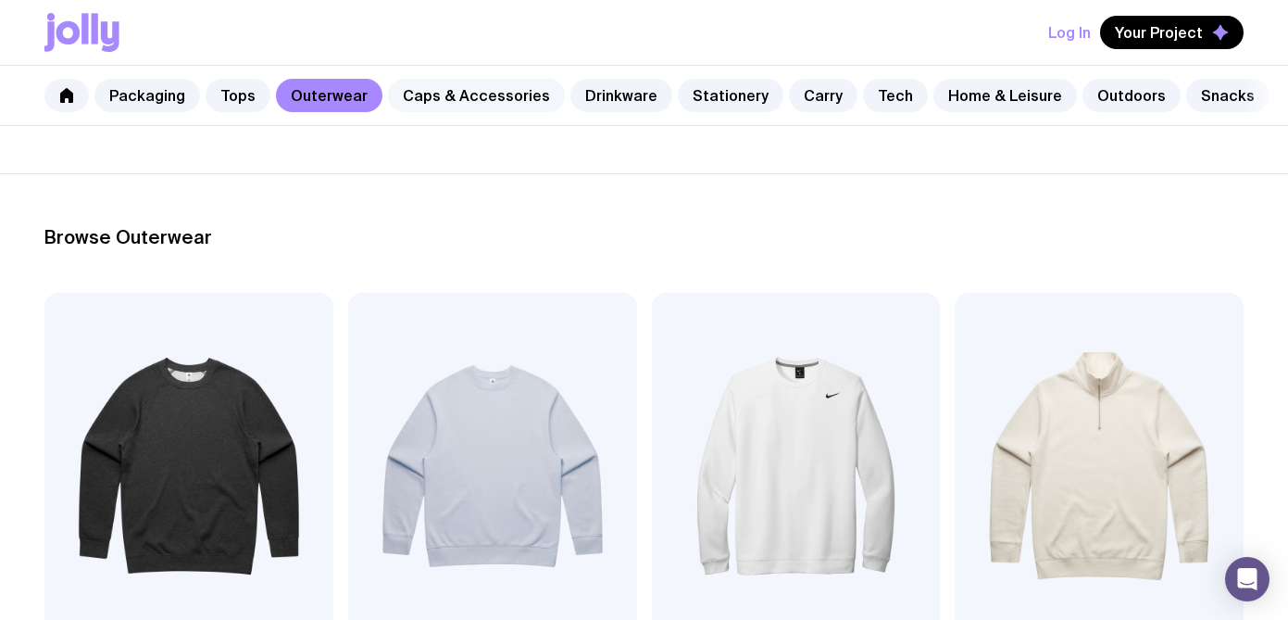
click at [476, 89] on link "Caps & Accessories" at bounding box center [476, 95] width 177 height 33
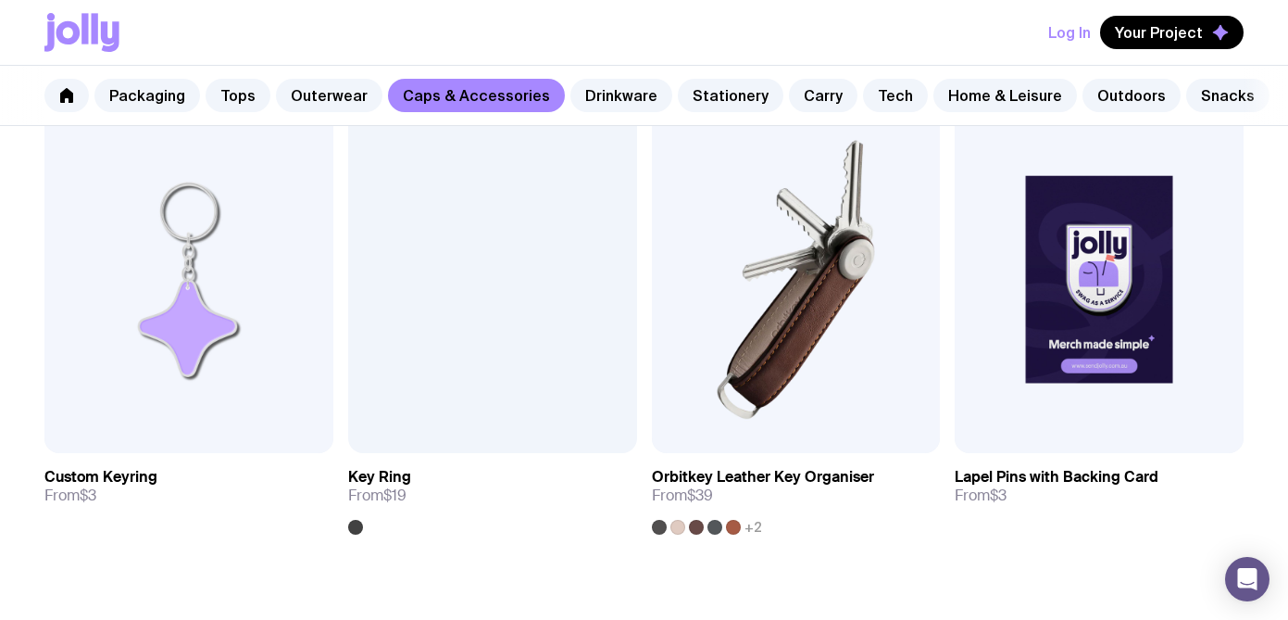
scroll to position [2830, 0]
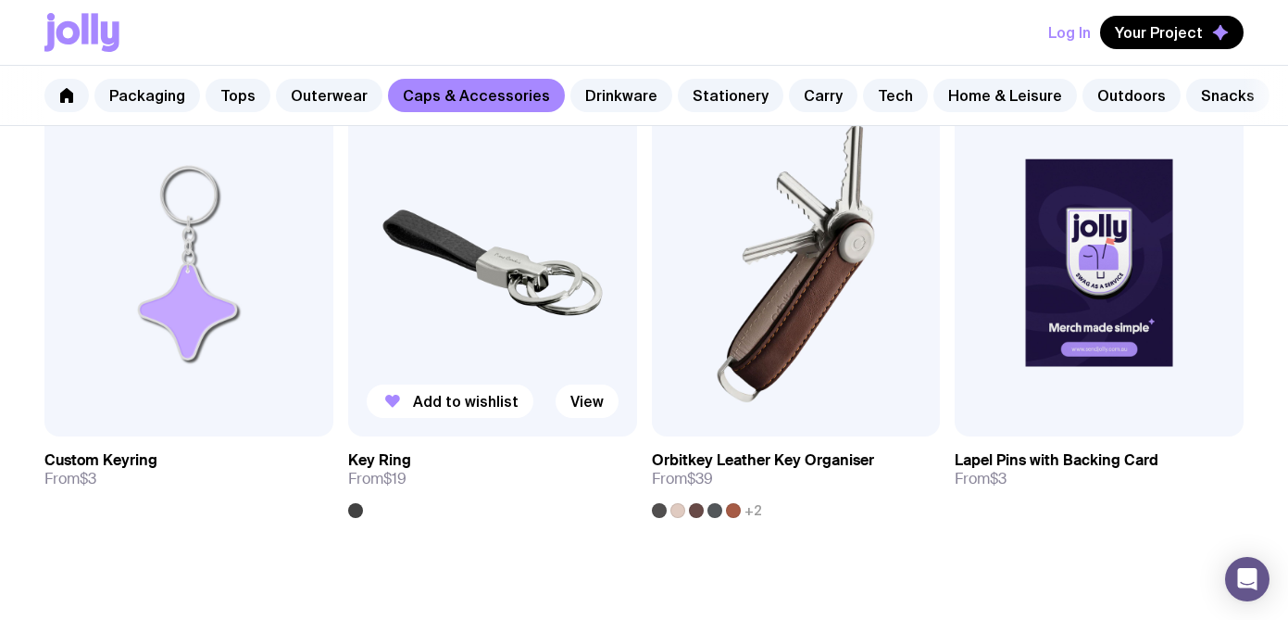
click at [577, 311] on img at bounding box center [492, 262] width 289 height 346
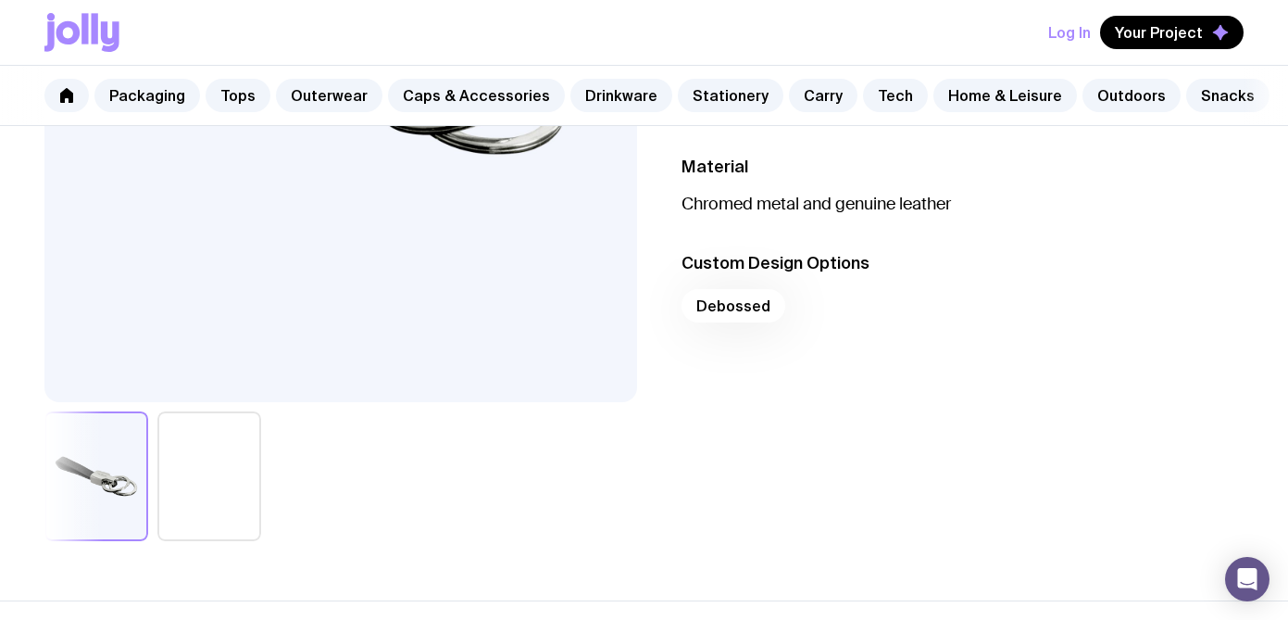
scroll to position [484, 0]
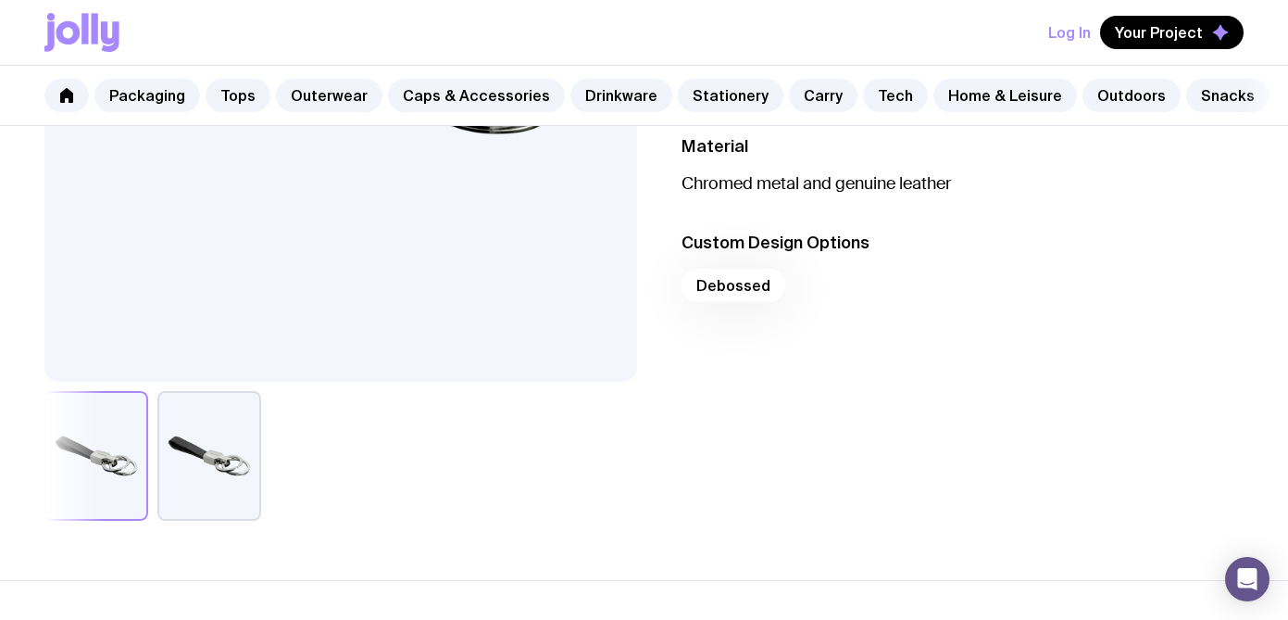
click at [117, 458] on button "button" at bounding box center [96, 456] width 104 height 130
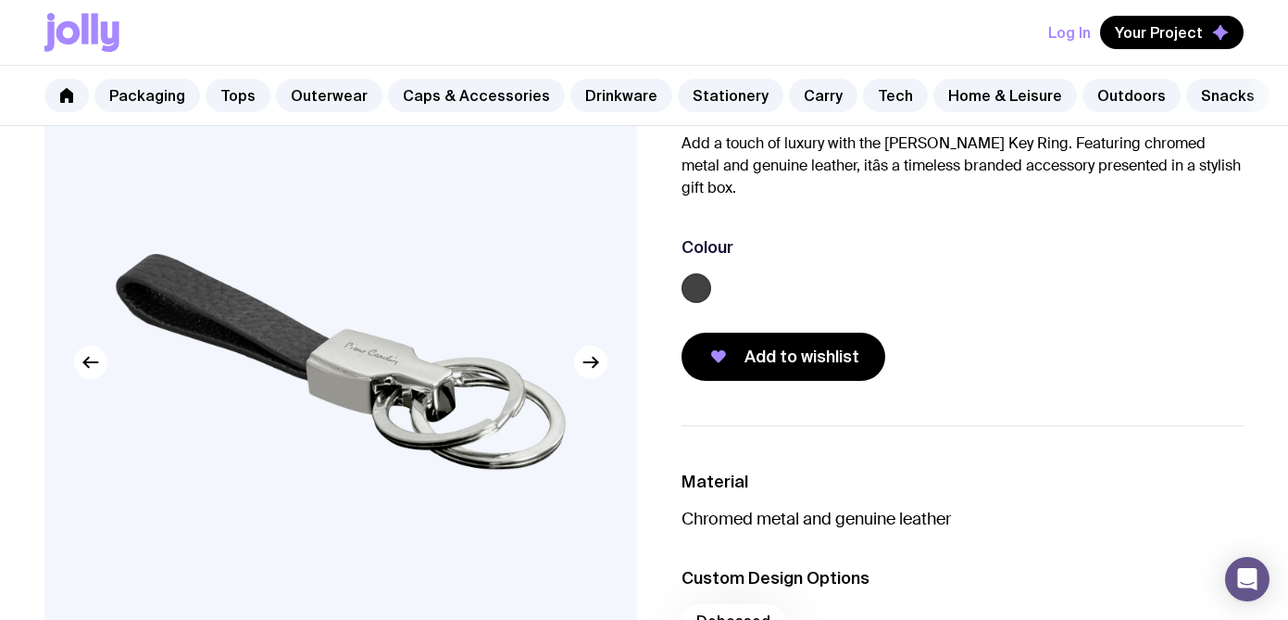
scroll to position [148, 0]
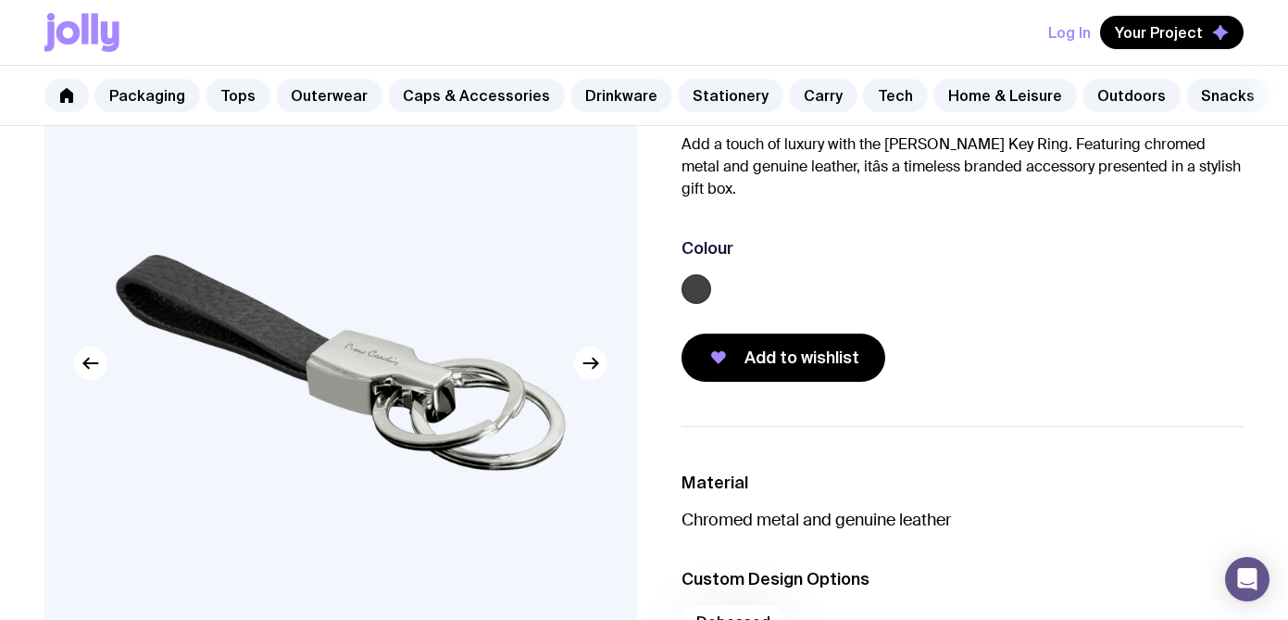
click at [1168, 55] on div "Log In Your Project" at bounding box center [643, 32] width 1199 height 65
click at [1168, 38] on span "Your Project" at bounding box center [1159, 32] width 88 height 19
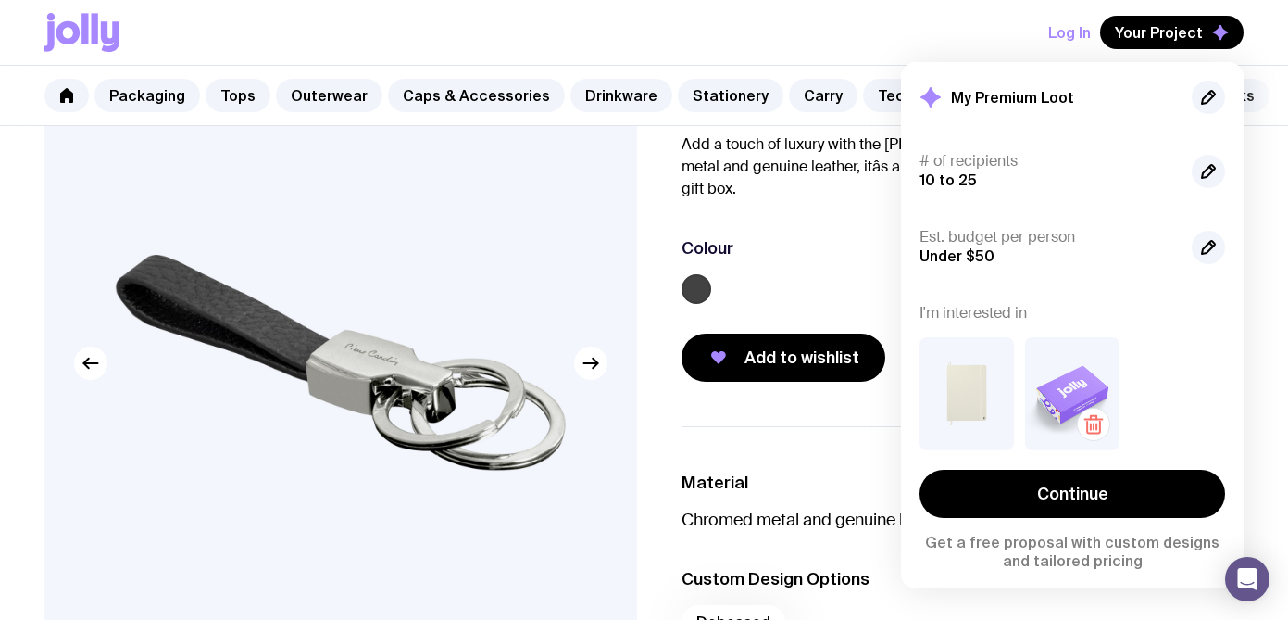
scroll to position [15, 0]
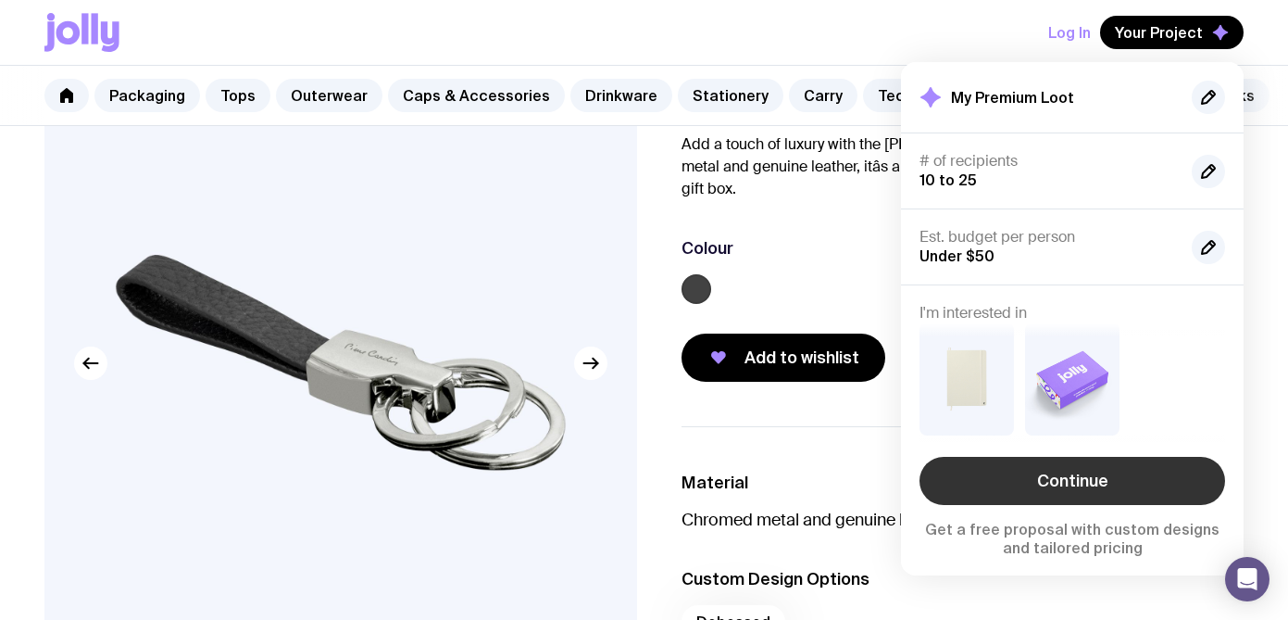
click at [1035, 500] on link "Continue" at bounding box center [1073, 481] width 306 height 48
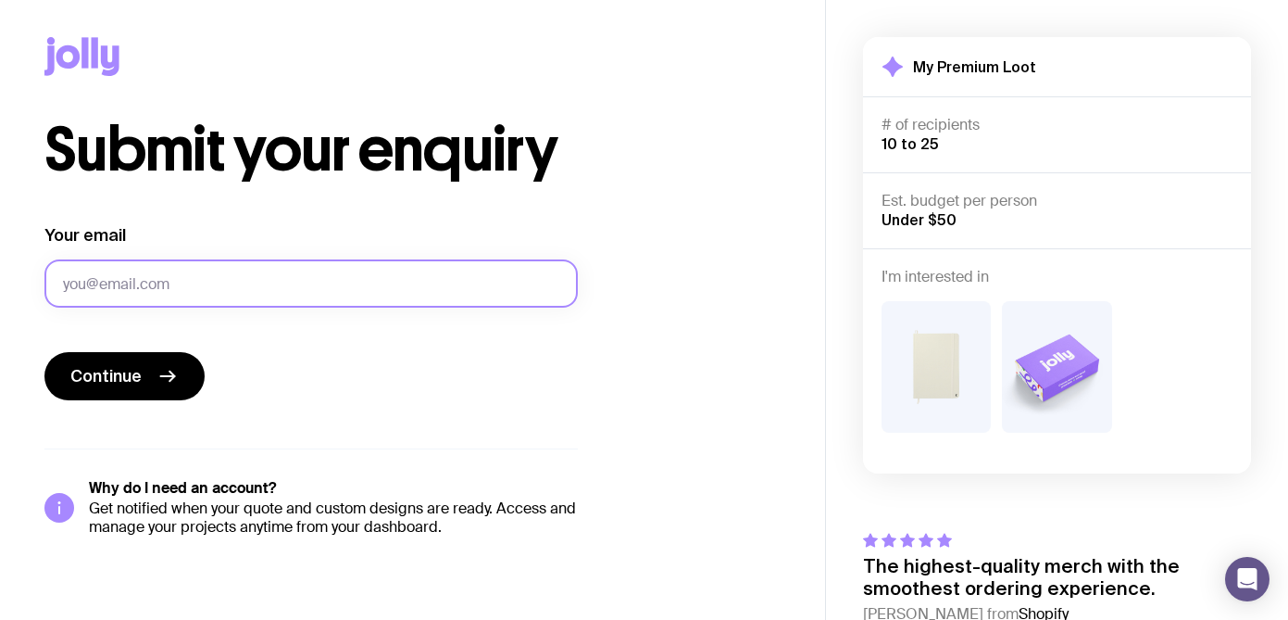
click at [510, 278] on input "Your email" at bounding box center [311, 283] width 534 height 48
type input "[EMAIL_ADDRESS][DOMAIN_NAME]"
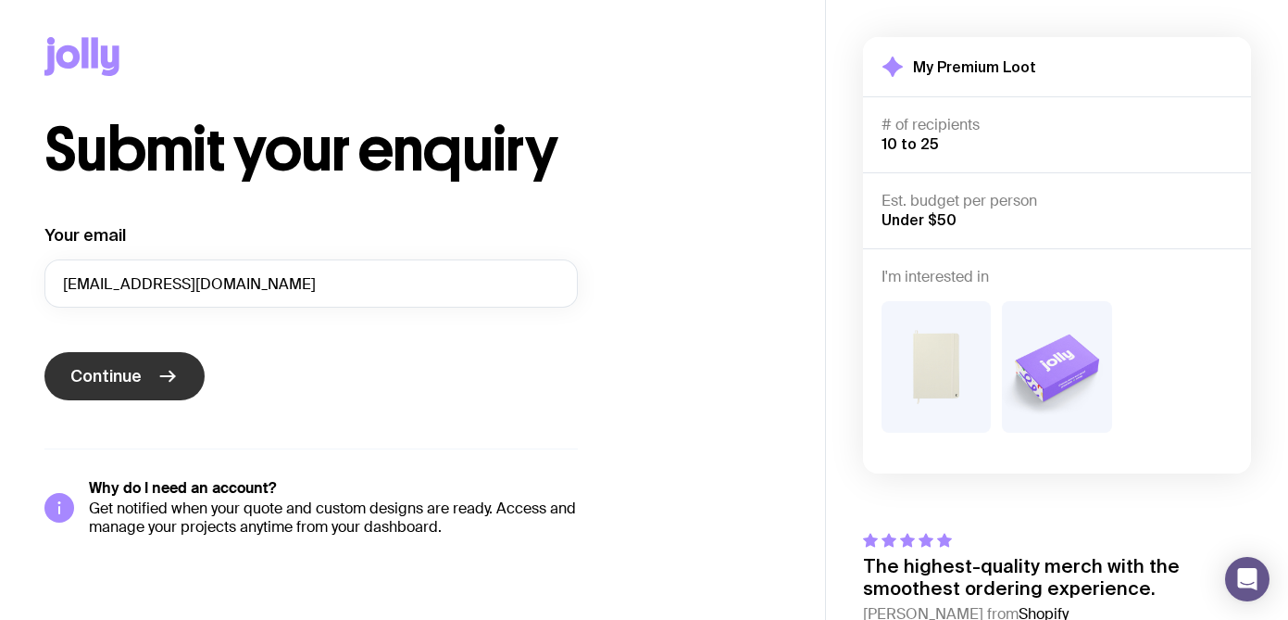
click at [139, 396] on button "Continue" at bounding box center [124, 376] width 160 height 48
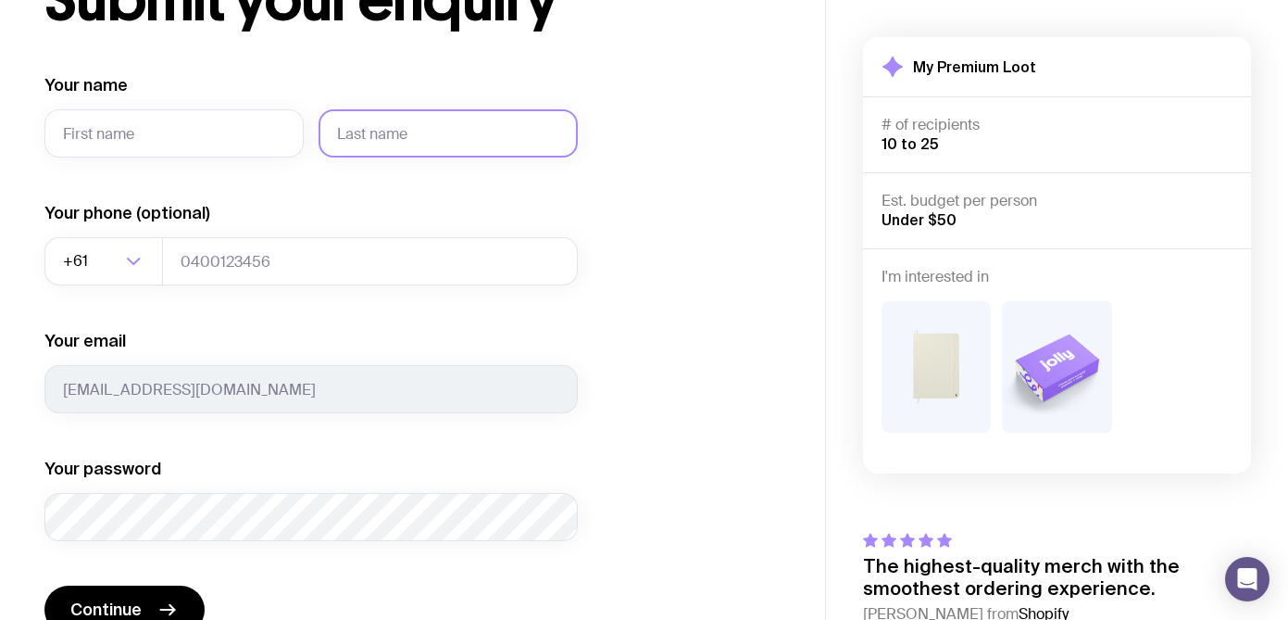
scroll to position [145, 0]
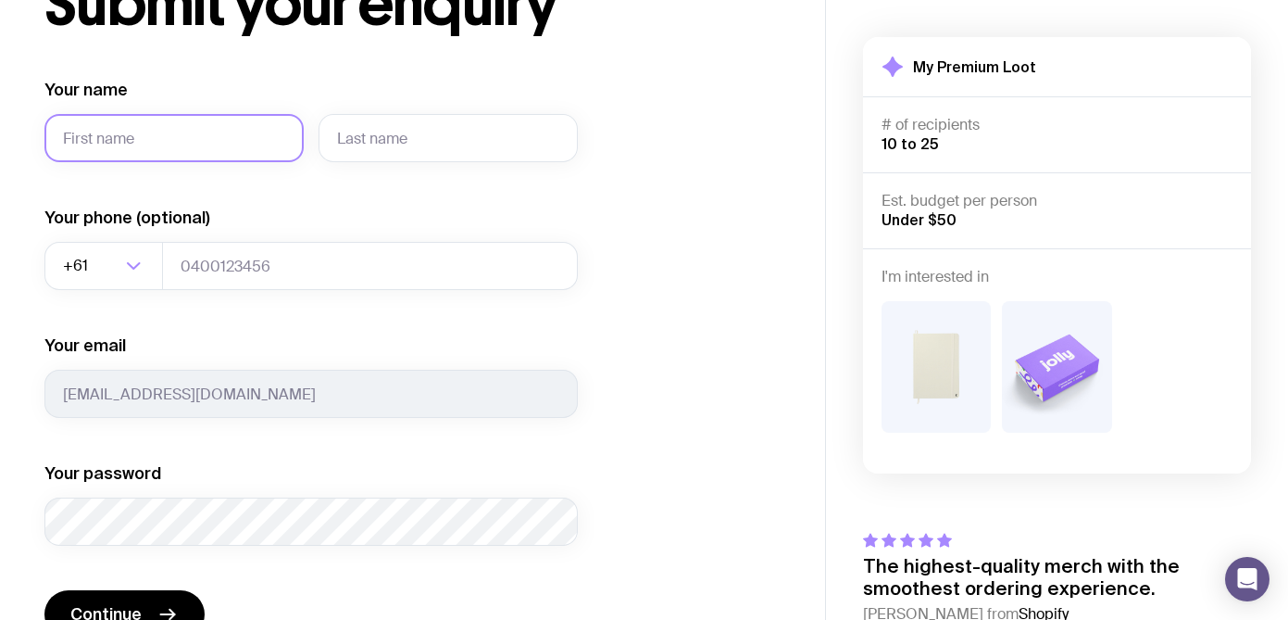
click at [213, 123] on input "Your name" at bounding box center [173, 138] width 259 height 48
type input "[PERSON_NAME]"
type input "Mancktelow"
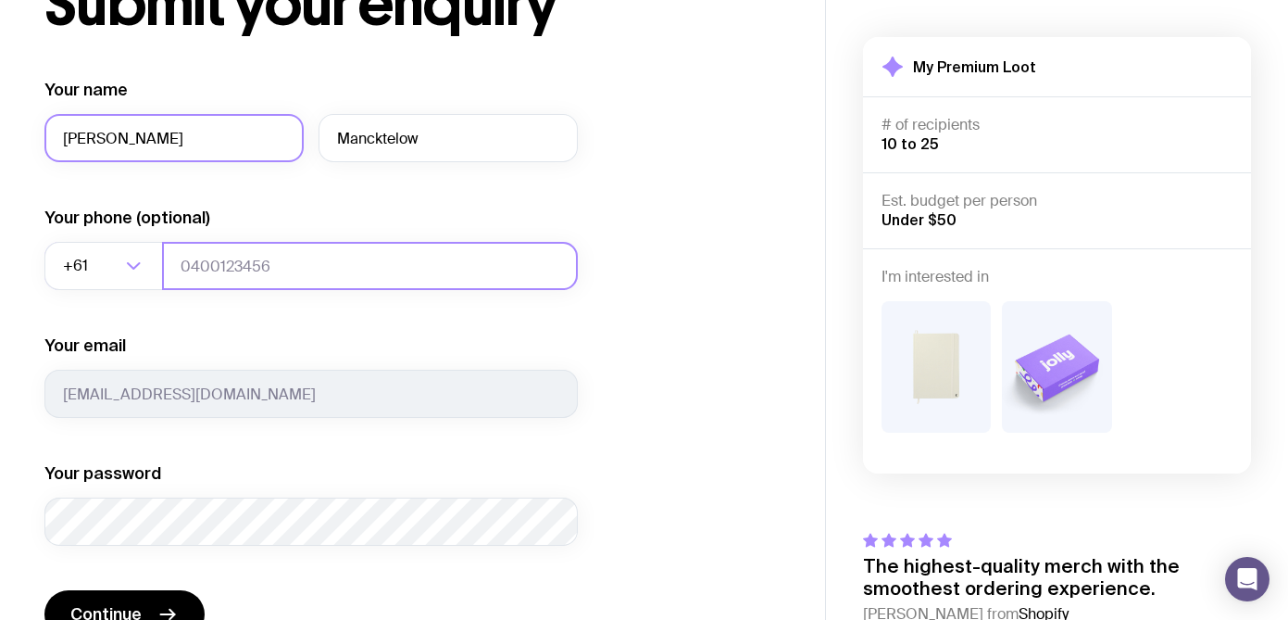
type input "0407939383"
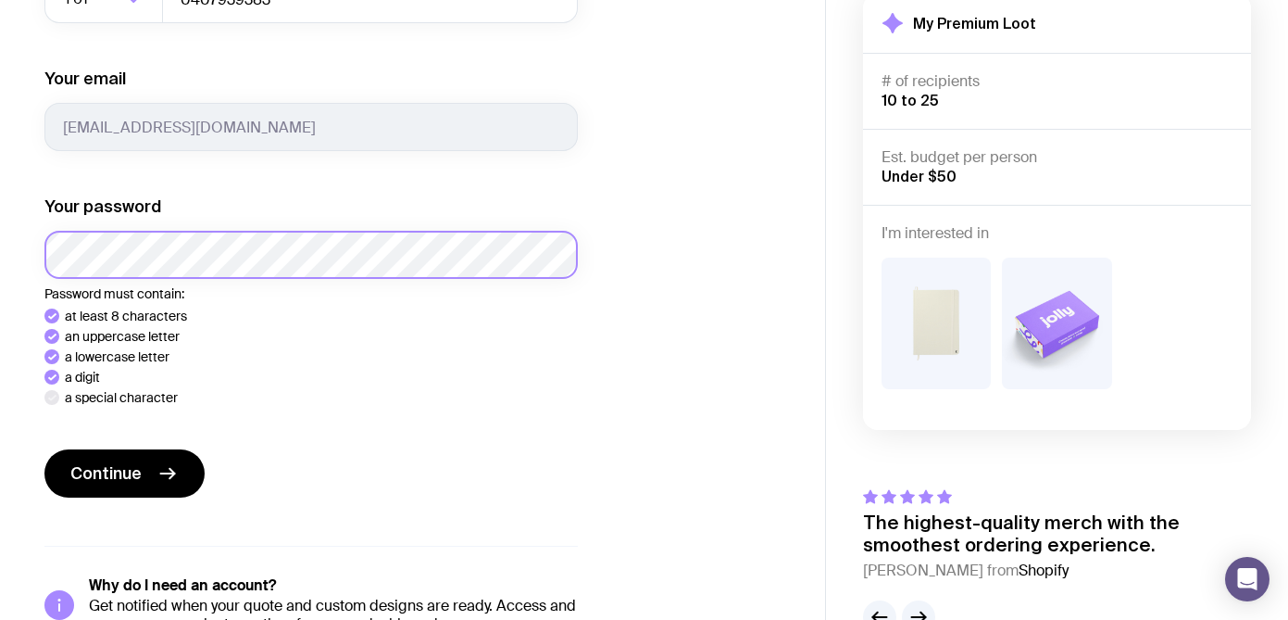
scroll to position [411, 0]
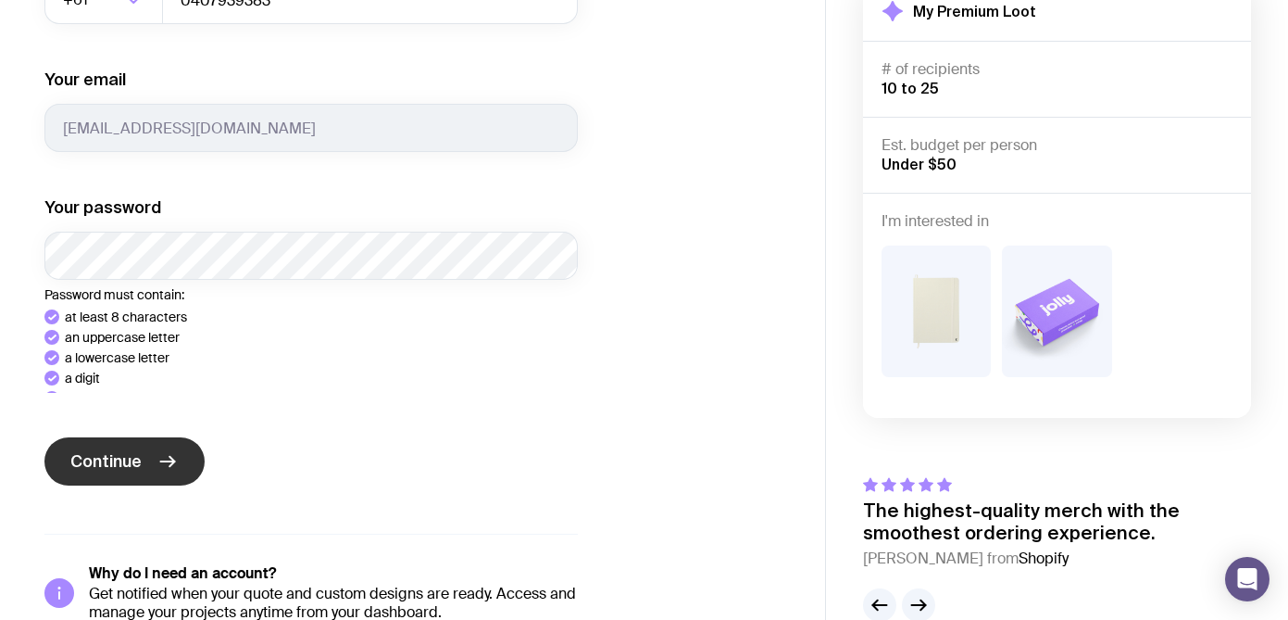
click at [114, 474] on div "Continue" at bounding box center [311, 463] width 534 height 52
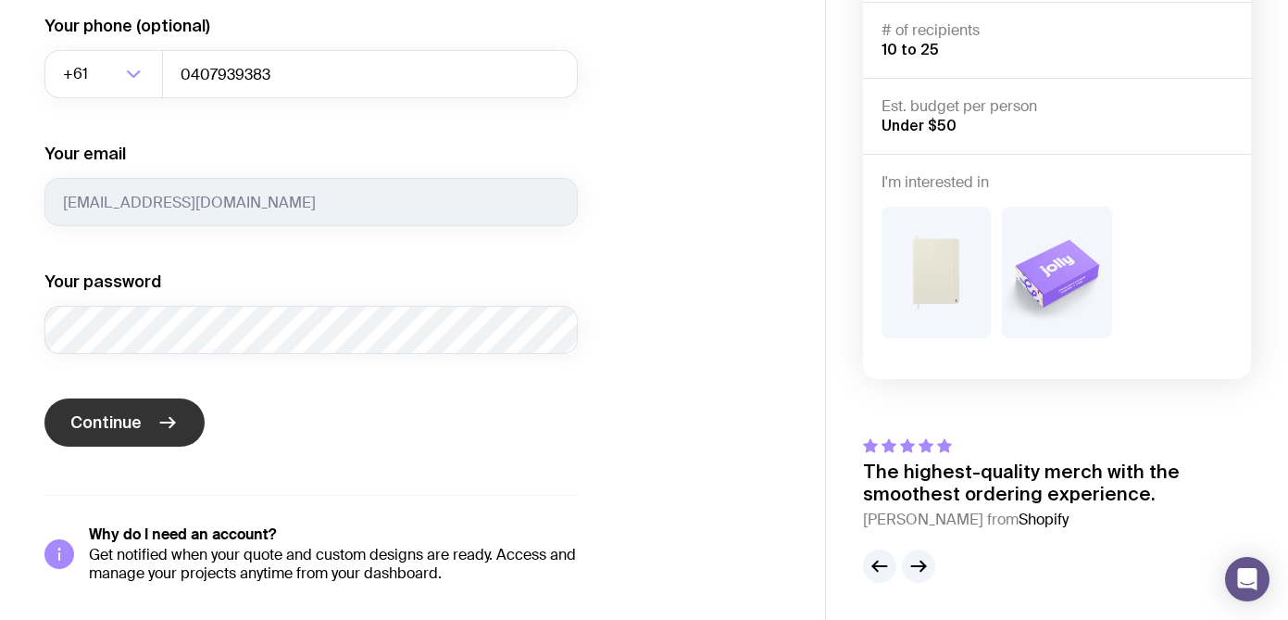
scroll to position [337, 0]
click at [99, 428] on span "Continue" at bounding box center [105, 422] width 71 height 22
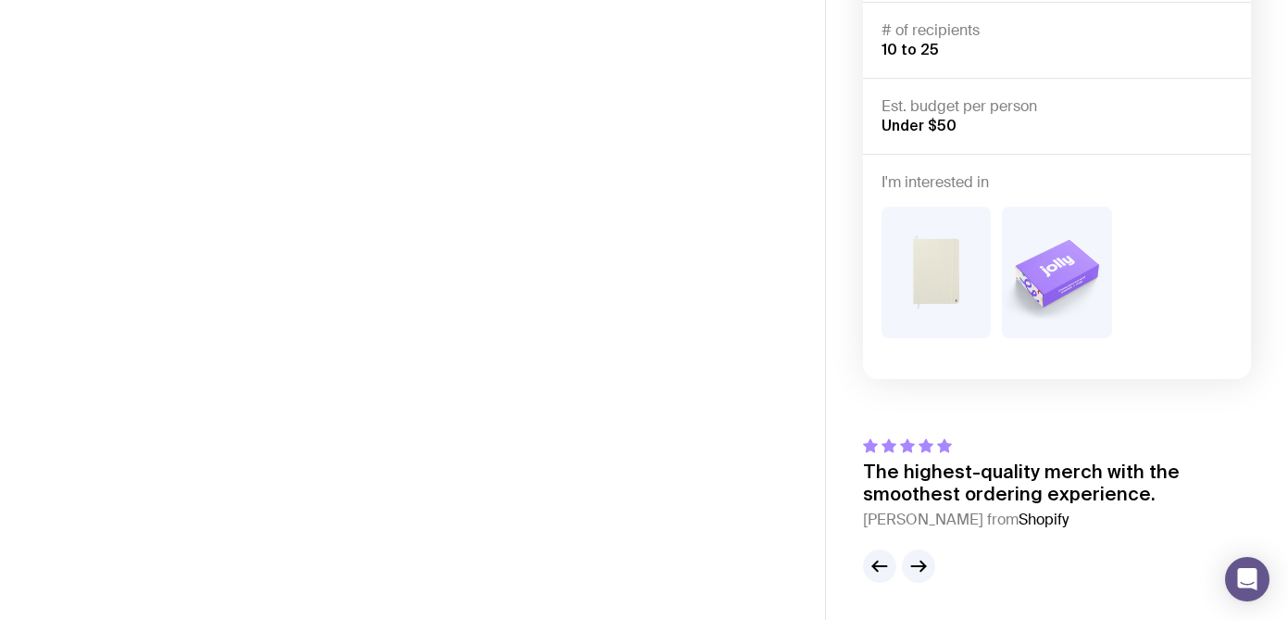
scroll to position [94, 0]
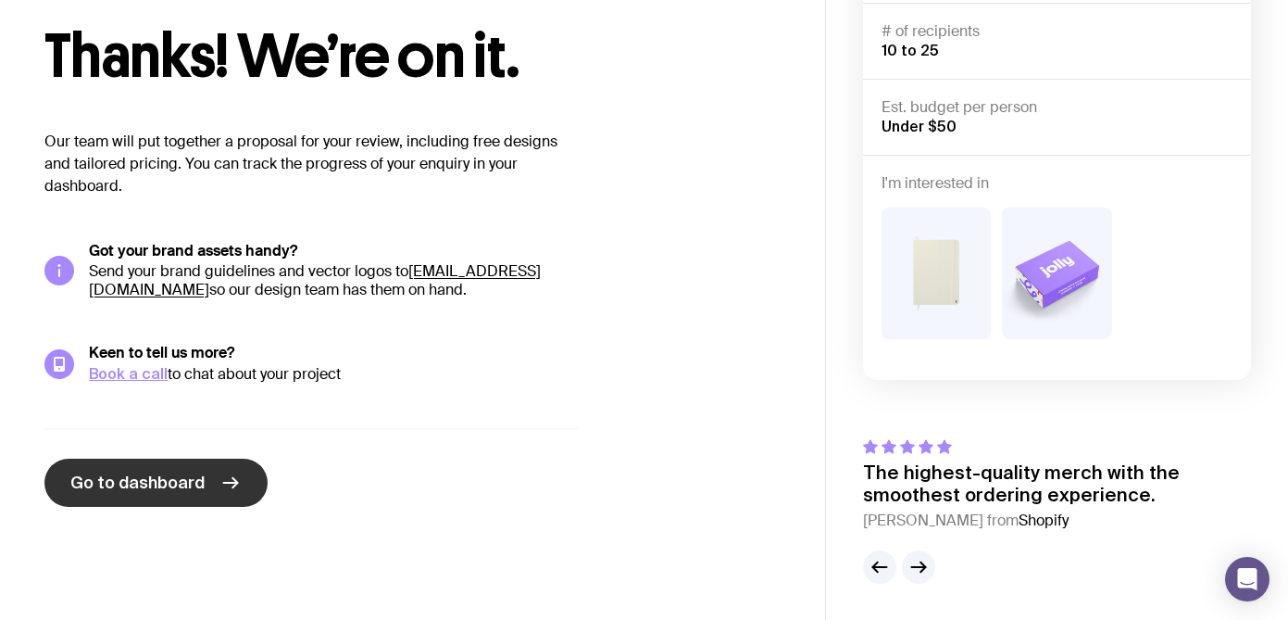
click at [141, 466] on link "Go to dashboard" at bounding box center [155, 482] width 223 height 48
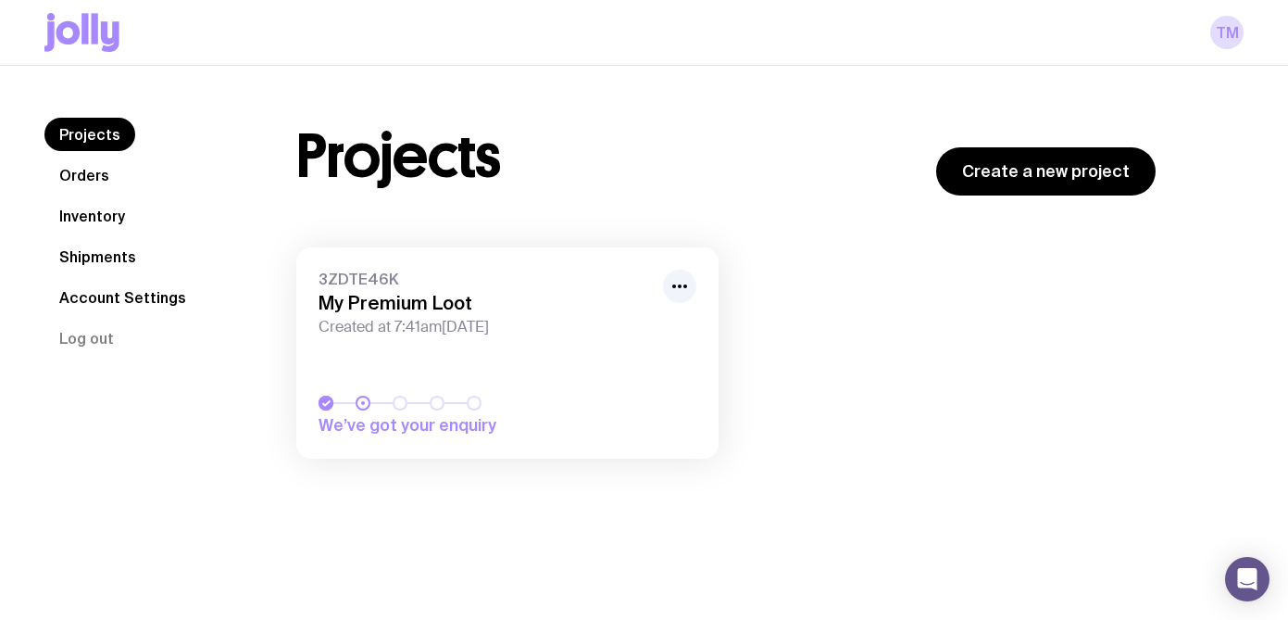
scroll to position [21, 0]
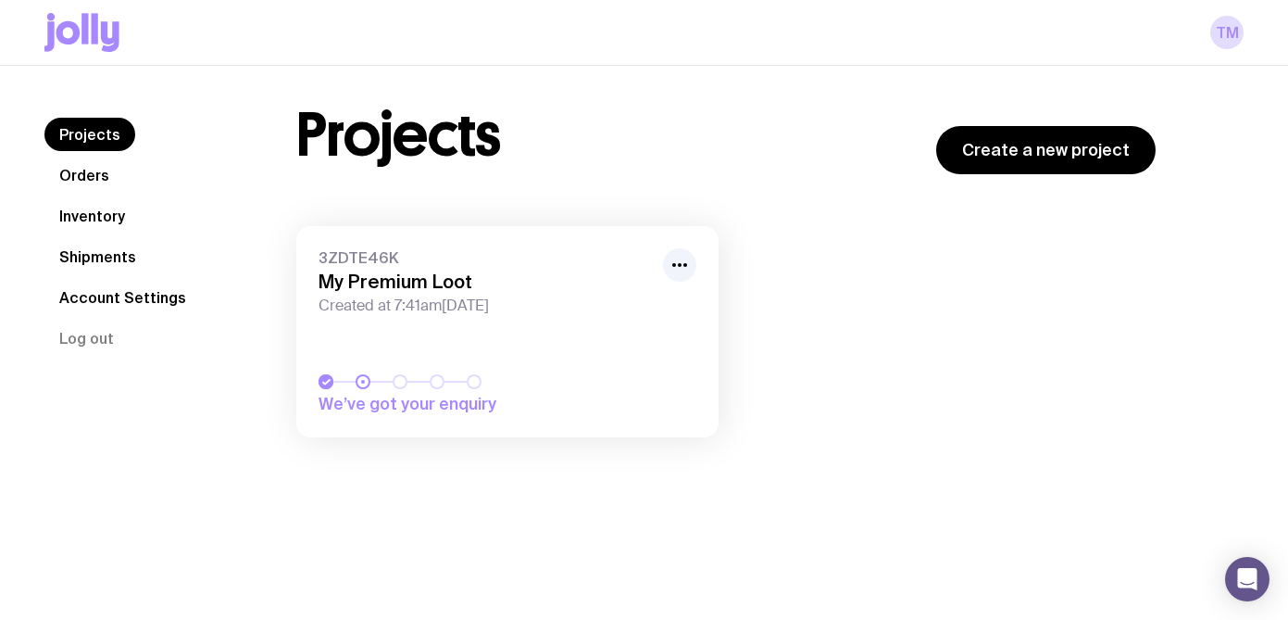
click at [503, 283] on h3 "My Premium Loot" at bounding box center [485, 281] width 333 height 22
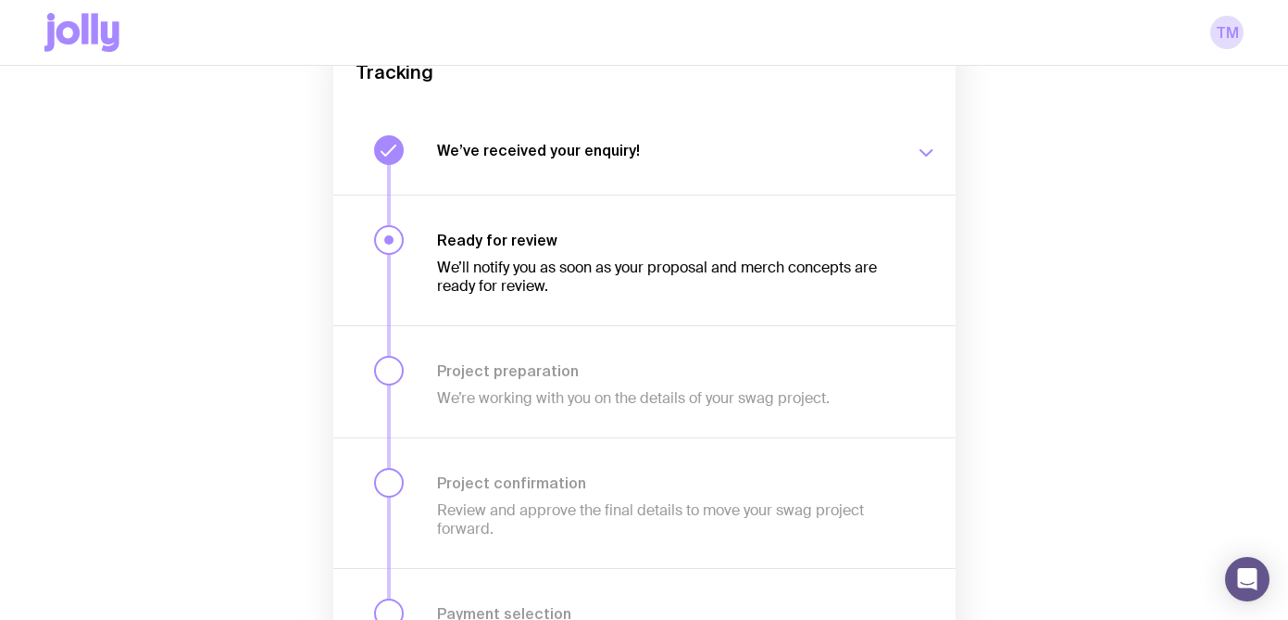
scroll to position [168, 0]
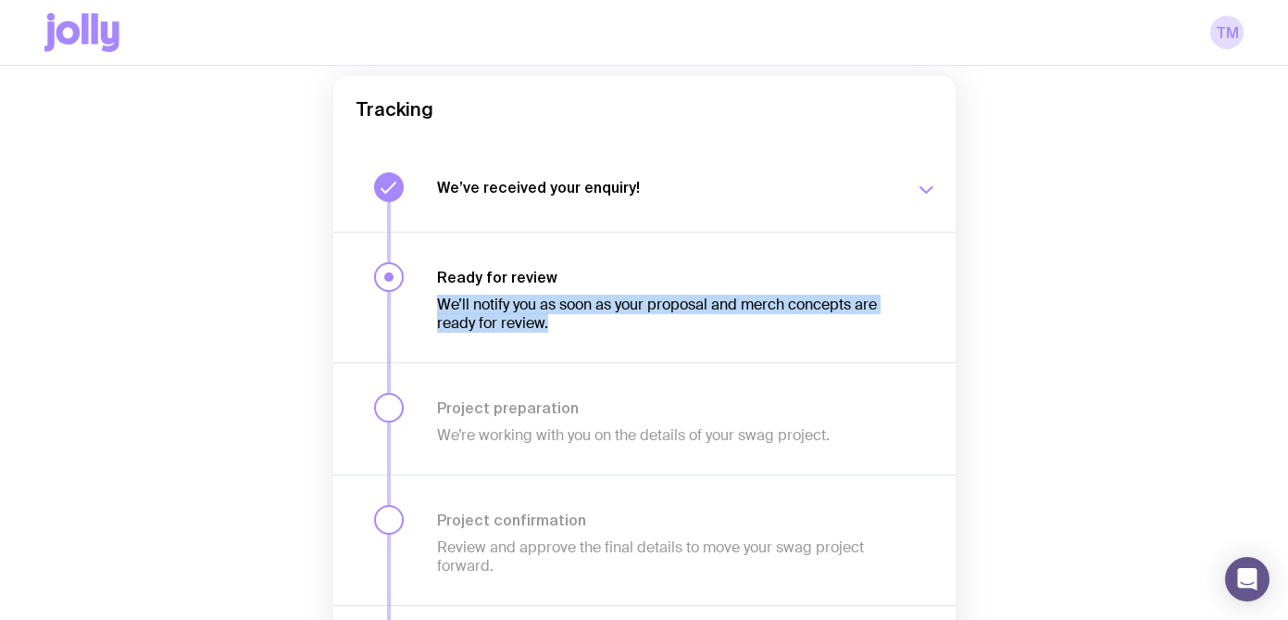
drag, startPoint x: 558, startPoint y: 325, endPoint x: 423, endPoint y: 297, distance: 137.1
click at [423, 297] on div "Ready for review We’ll notify you as soon as your proposal and merch concepts a…" at bounding box center [644, 297] width 622 height 131
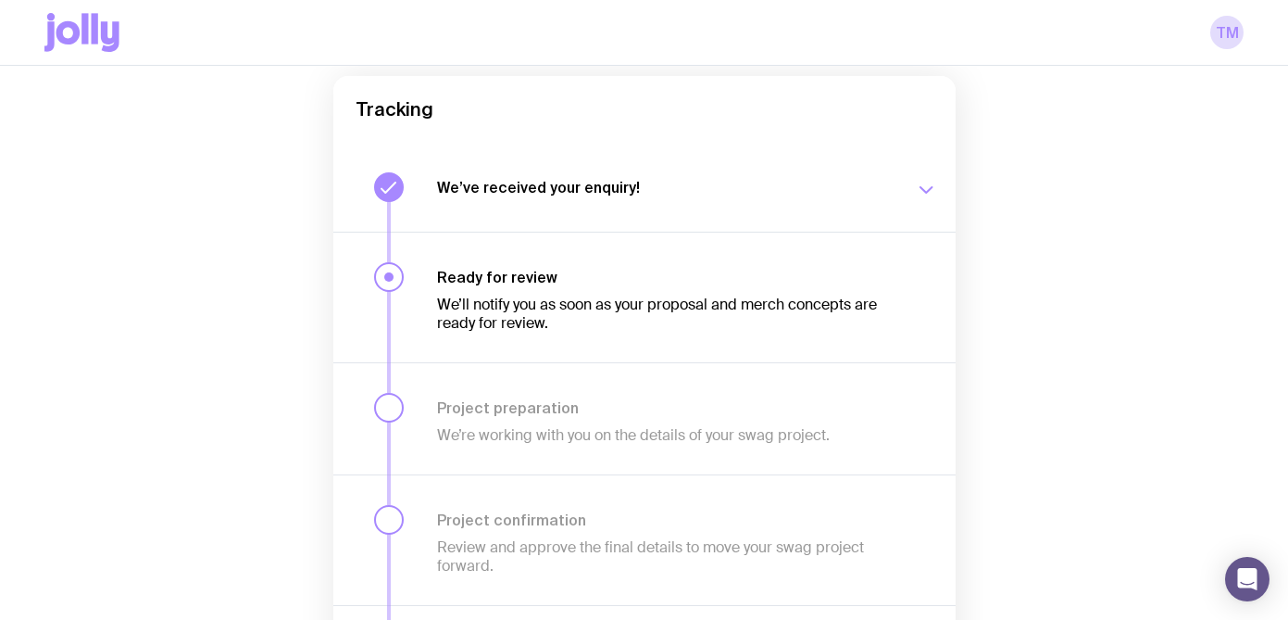
click at [480, 338] on div "Ready for review We’ll notify you as soon as your proposal and merch concepts a…" at bounding box center [644, 297] width 622 height 131
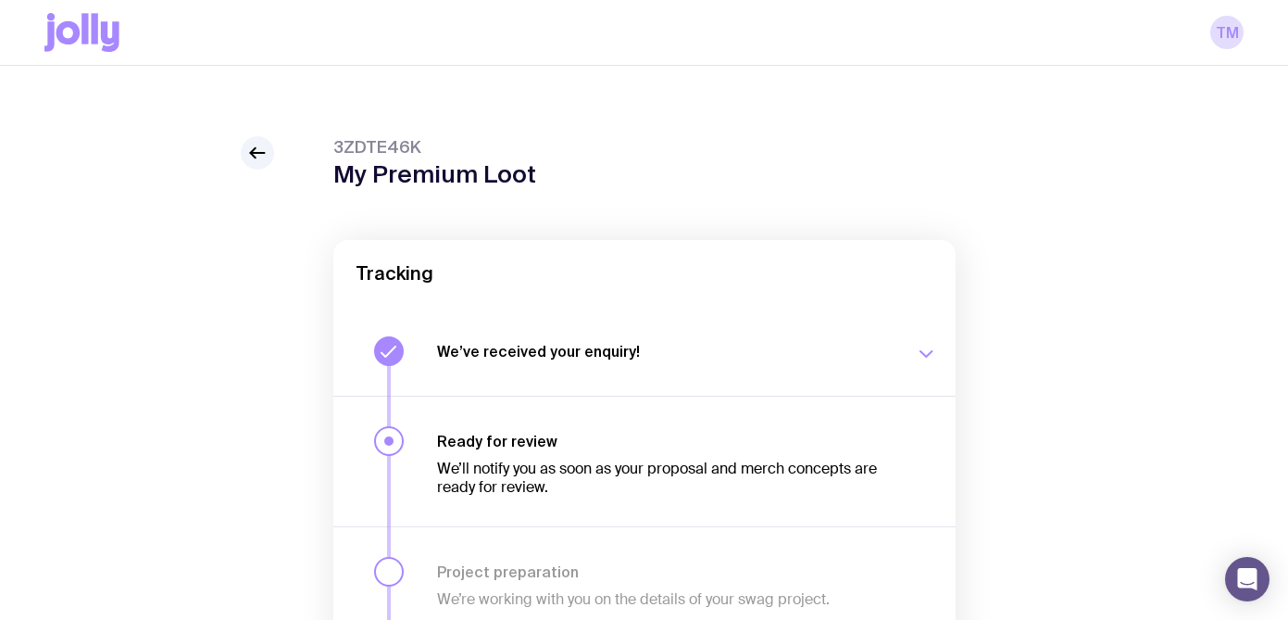
scroll to position [0, 0]
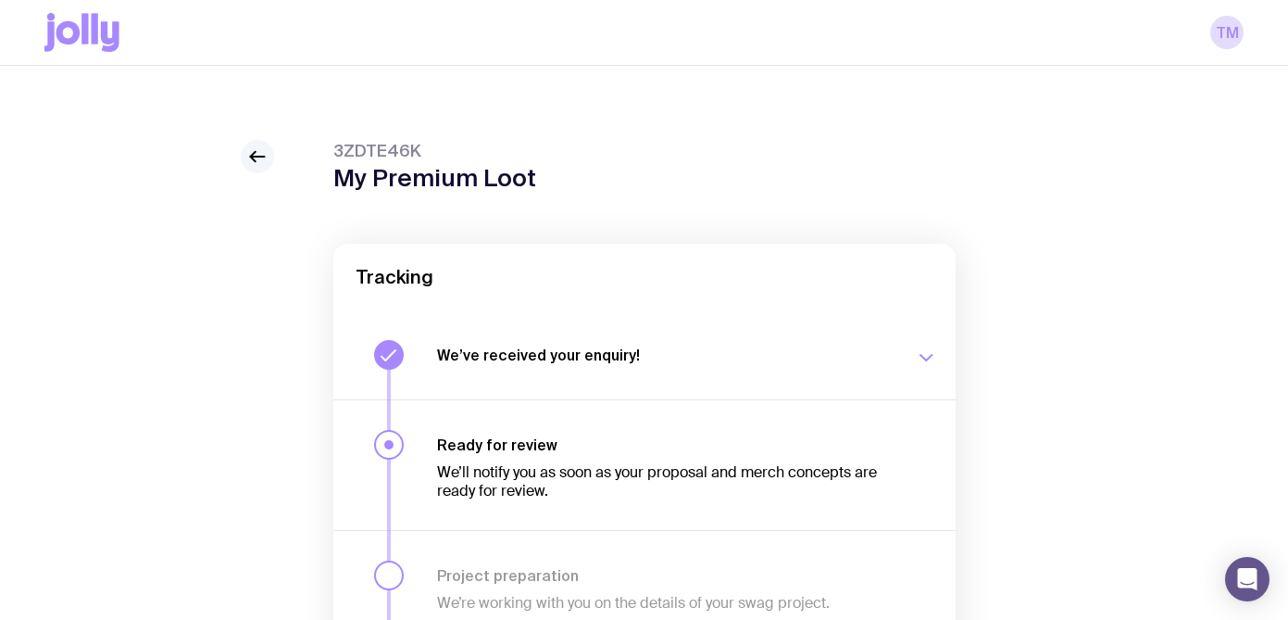
click at [260, 154] on icon at bounding box center [257, 156] width 22 height 22
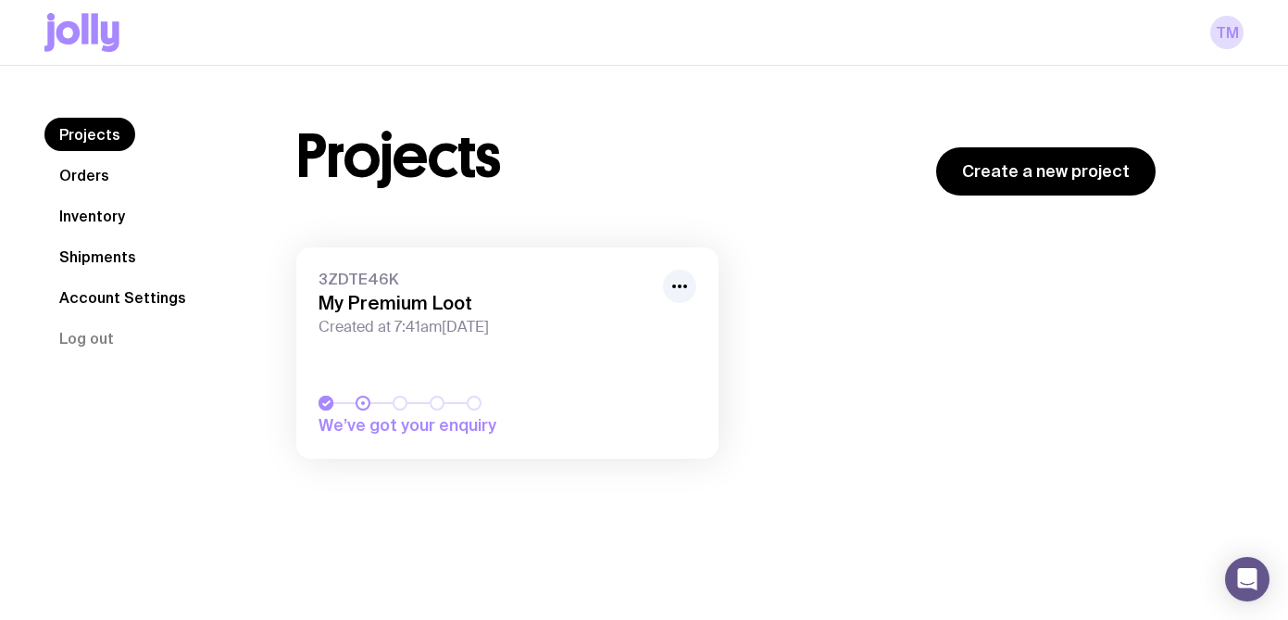
click at [101, 172] on link "Orders" at bounding box center [84, 174] width 80 height 33
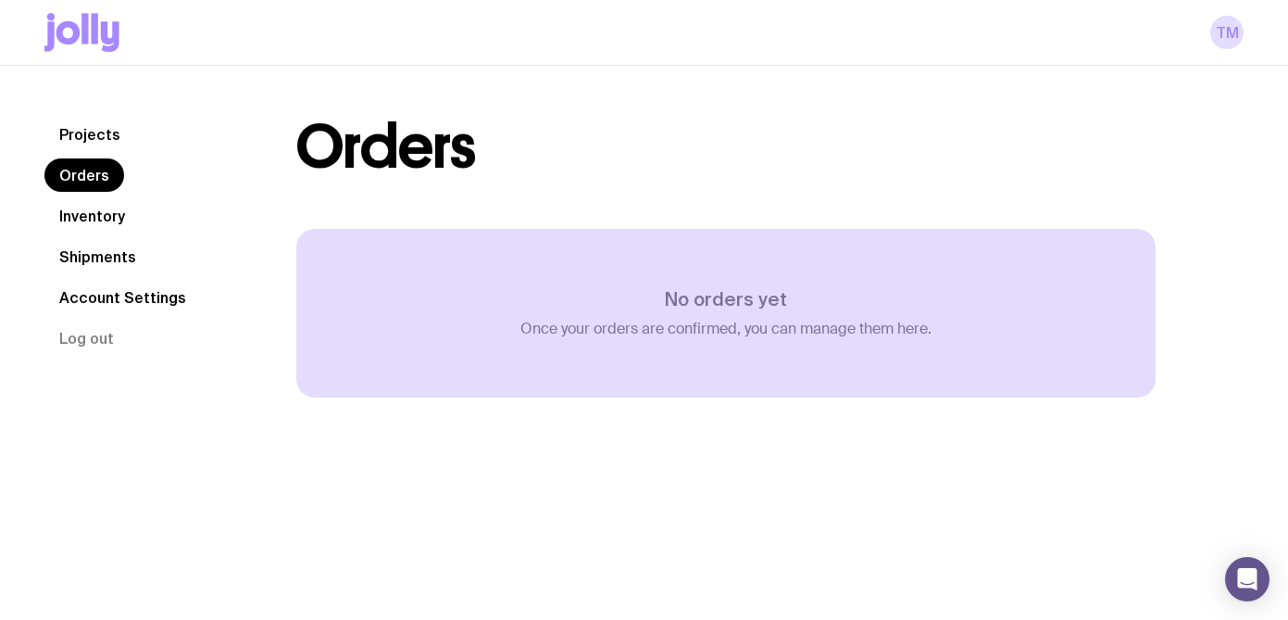
click at [85, 139] on link "Projects" at bounding box center [89, 134] width 91 height 33
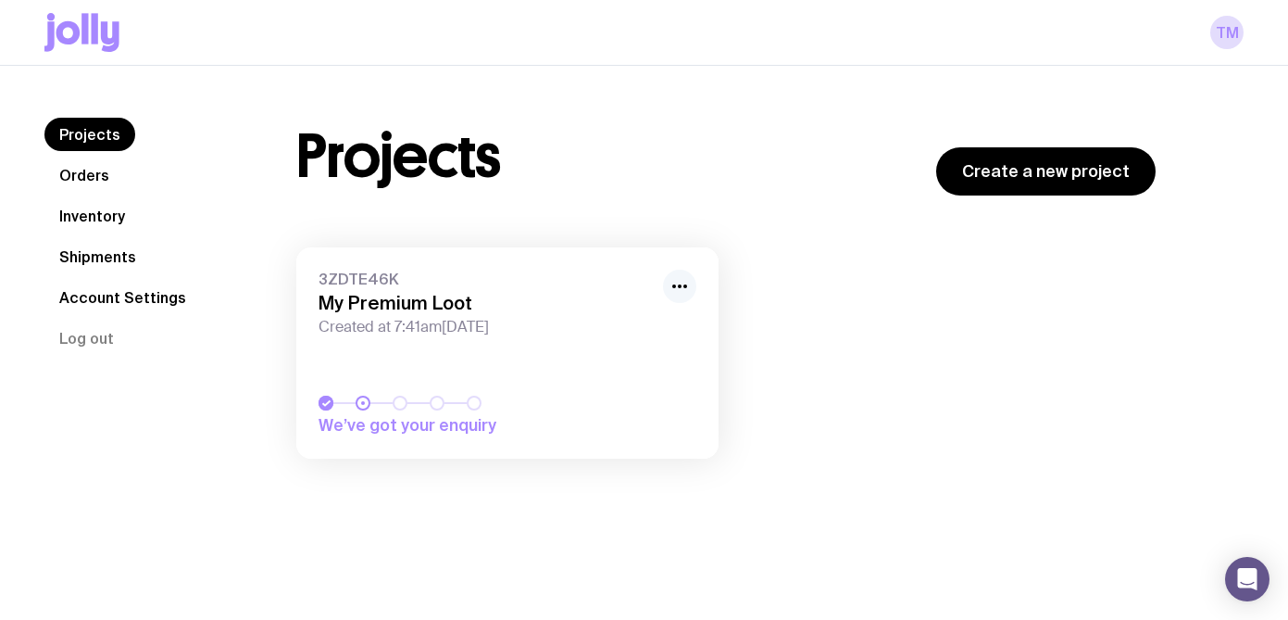
click at [681, 277] on icon "button" at bounding box center [680, 286] width 22 height 22
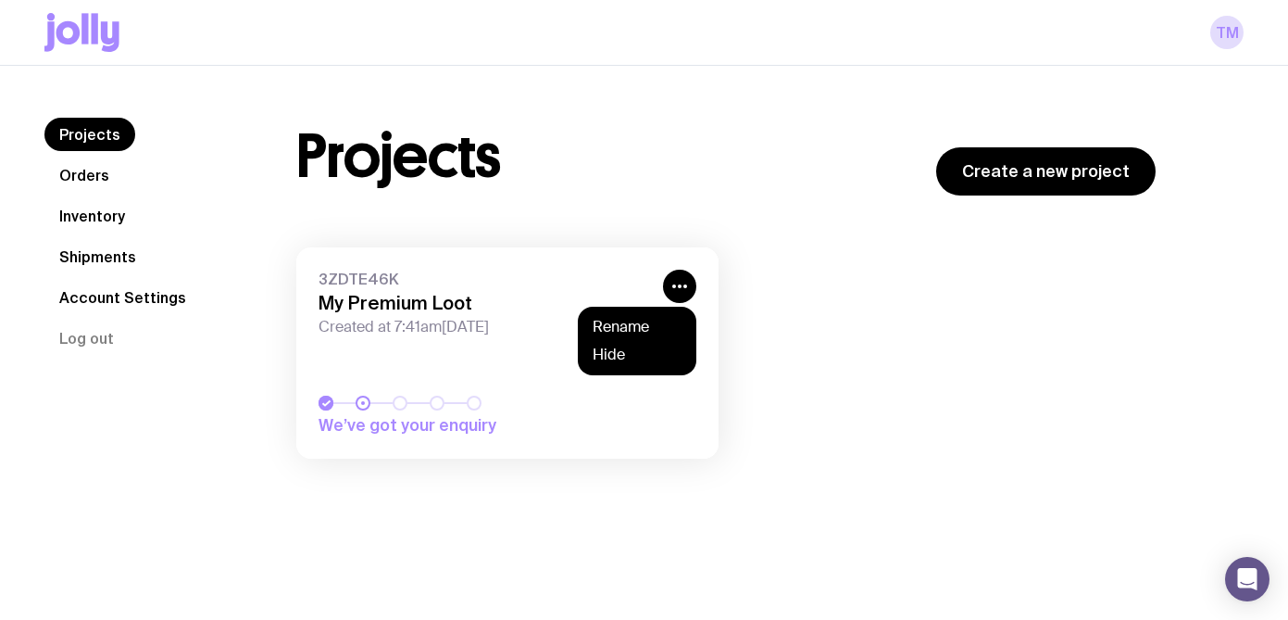
click at [464, 332] on span "Created at 7:41am[DATE]" at bounding box center [485, 327] width 333 height 19
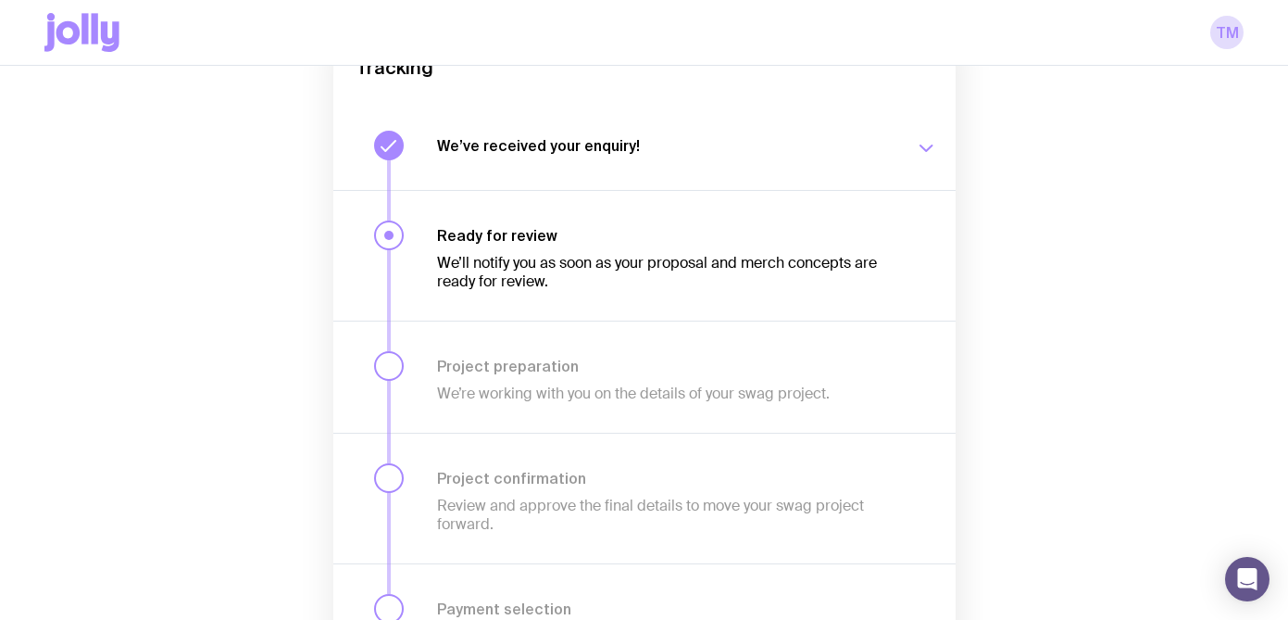
scroll to position [339, 0]
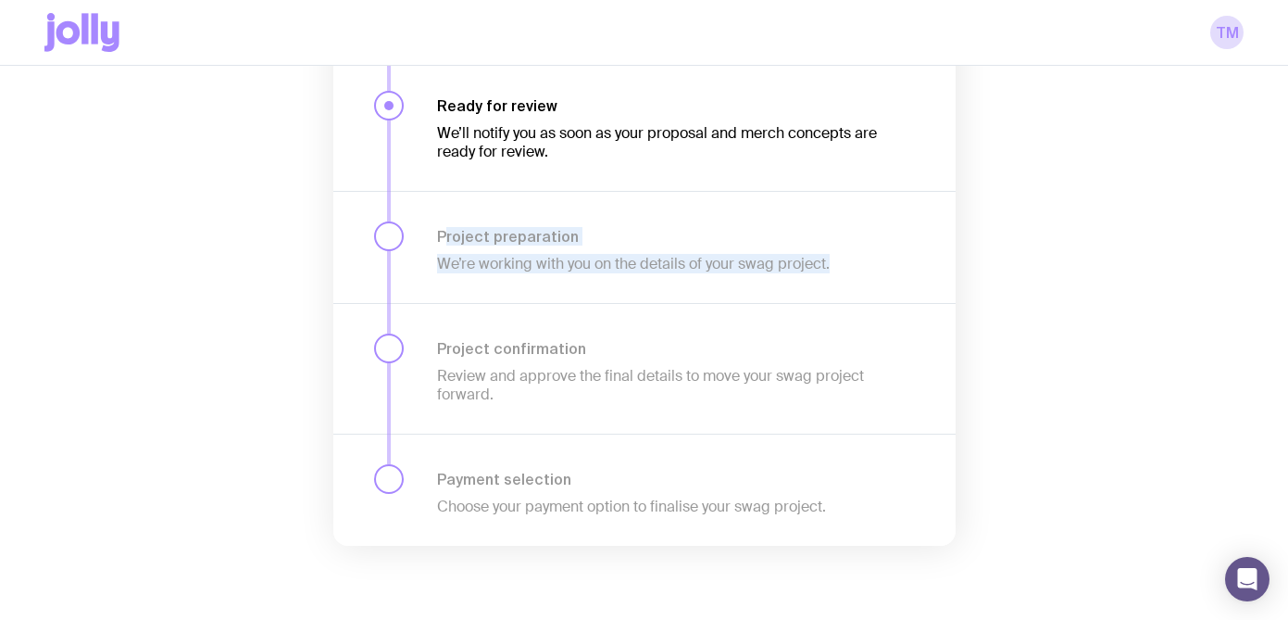
drag, startPoint x: 444, startPoint y: 228, endPoint x: 471, endPoint y: 290, distance: 68.0
click at [472, 292] on div "Project preparation We’re working with you on the details of your swag project." at bounding box center [644, 247] width 622 height 112
click at [446, 257] on p "We’re working with you on the details of your swag project." at bounding box center [665, 264] width 456 height 19
drag, startPoint x: 428, startPoint y: 241, endPoint x: 472, endPoint y: 291, distance: 66.9
click at [474, 295] on div "Project preparation We’re working with you on the details of your swag project." at bounding box center [644, 247] width 622 height 112
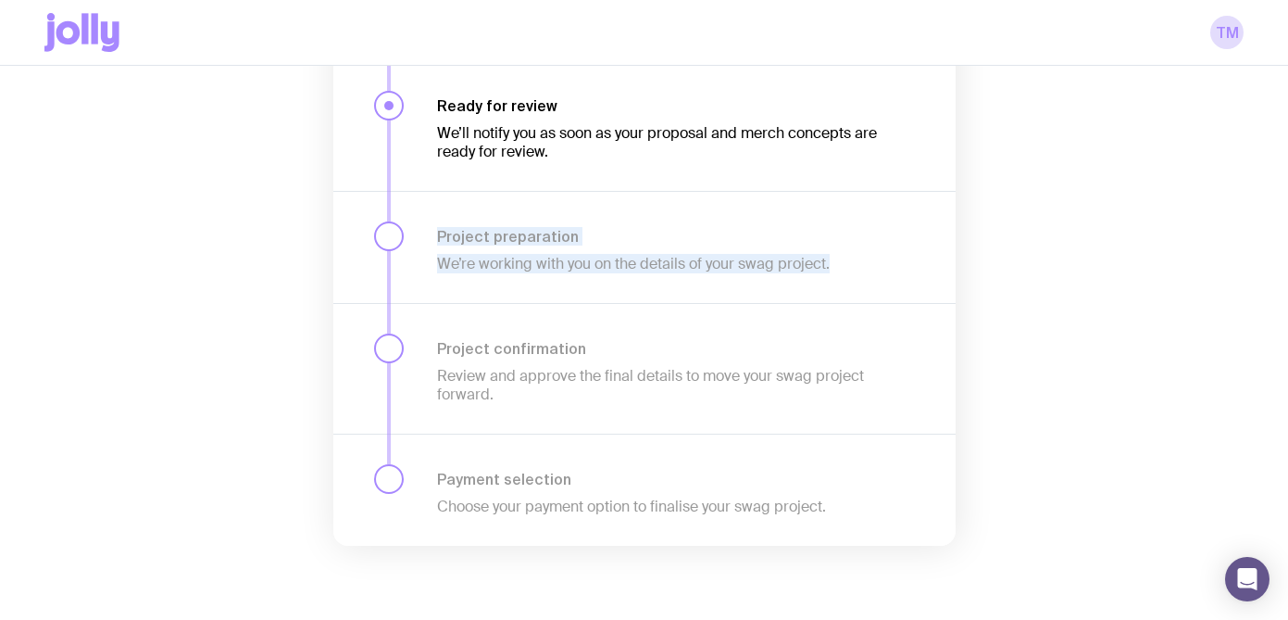
click at [472, 291] on div "Project preparation We’re working with you on the details of your swag project." at bounding box center [644, 247] width 622 height 112
